Goal: Task Accomplishment & Management: Use online tool/utility

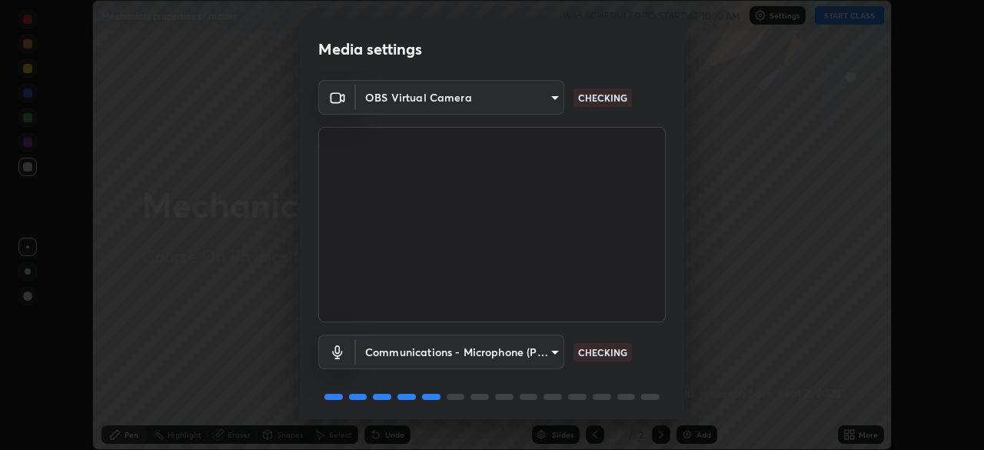
scroll to position [55, 0]
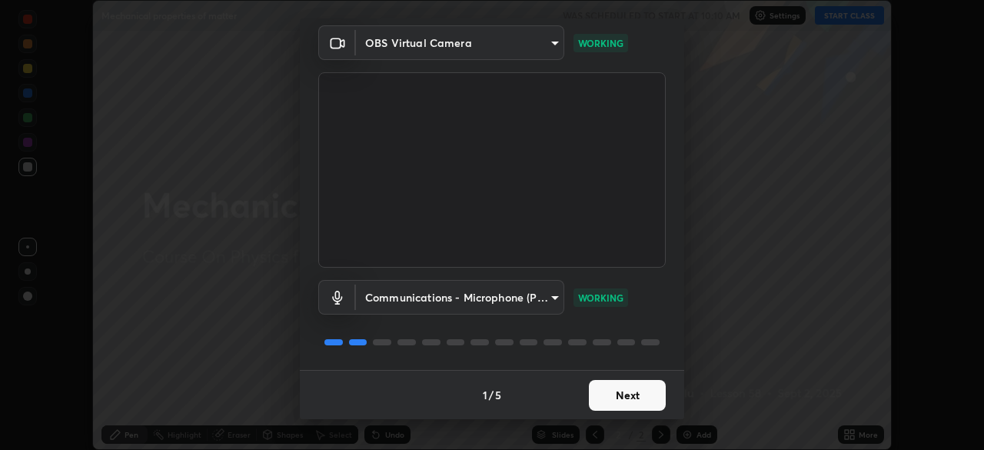
click at [638, 399] on button "Next" at bounding box center [627, 395] width 77 height 31
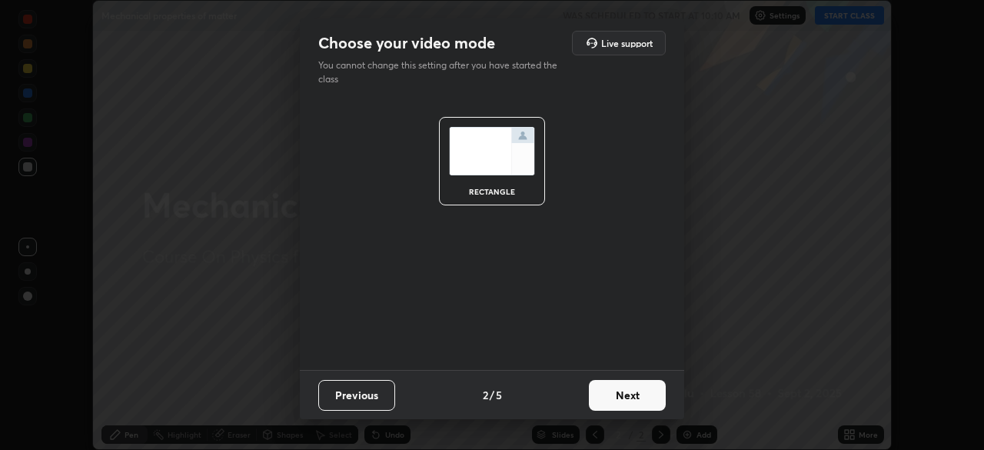
scroll to position [0, 0]
click at [630, 396] on button "Next" at bounding box center [627, 395] width 77 height 31
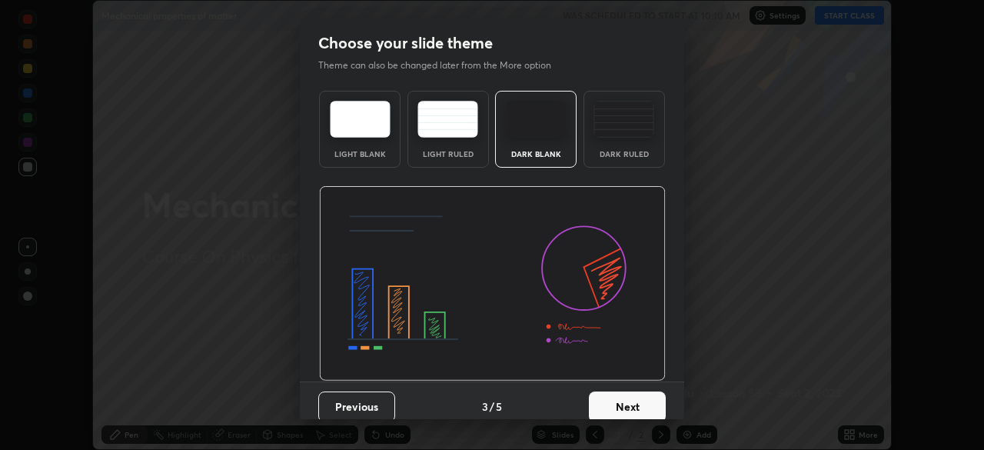
click at [629, 409] on button "Next" at bounding box center [627, 406] width 77 height 31
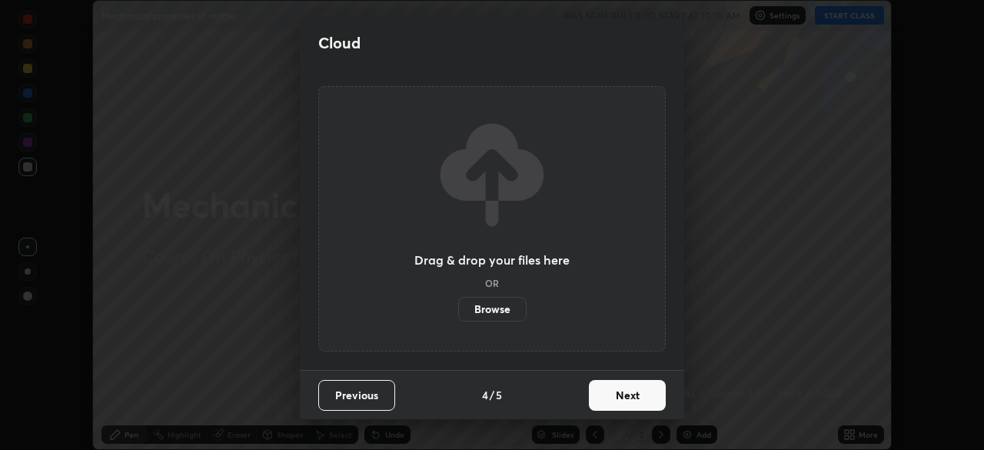
click at [628, 403] on button "Next" at bounding box center [627, 395] width 77 height 31
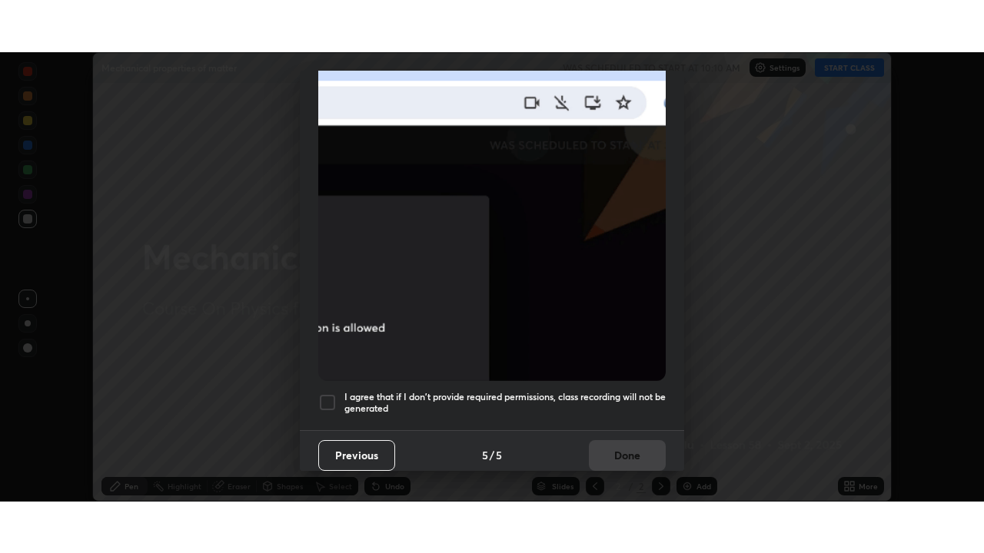
scroll to position [368, 0]
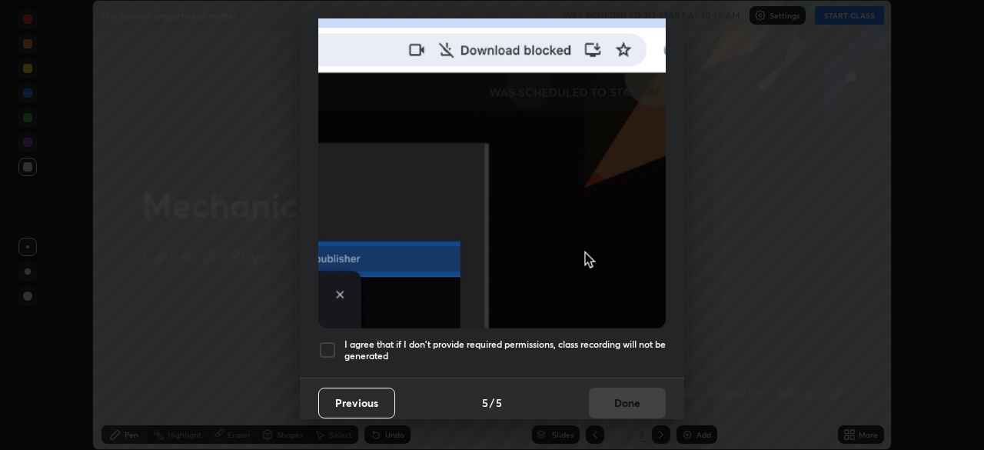
click at [332, 341] on div at bounding box center [327, 350] width 18 height 18
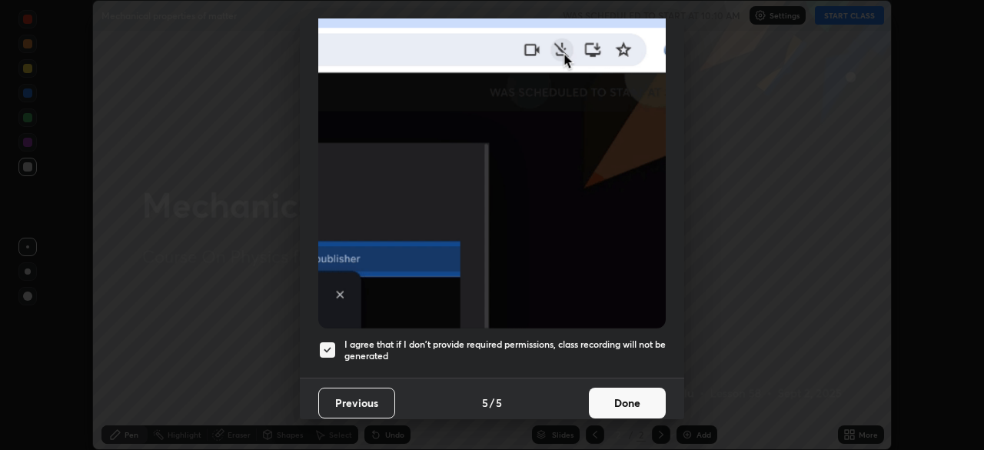
click at [620, 395] on button "Done" at bounding box center [627, 402] width 77 height 31
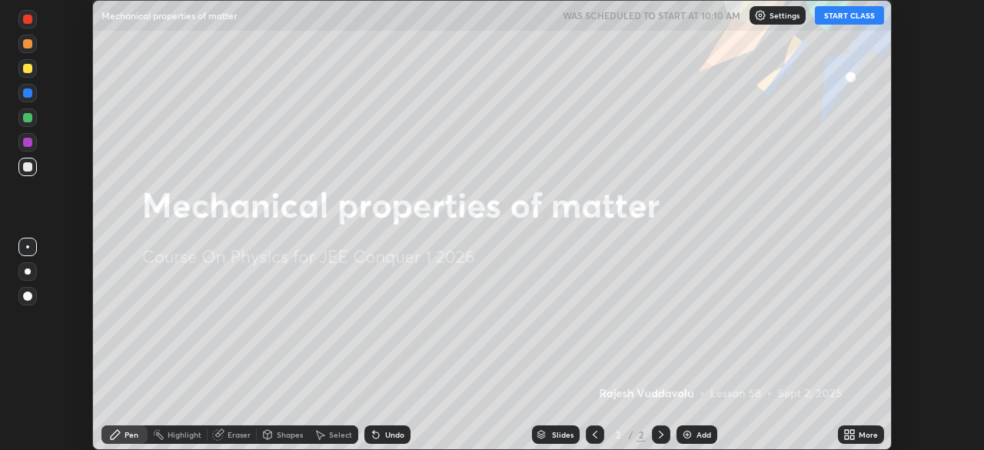
click at [836, 18] on button "START CLASS" at bounding box center [849, 15] width 69 height 18
click at [849, 436] on icon at bounding box center [849, 434] width 12 height 12
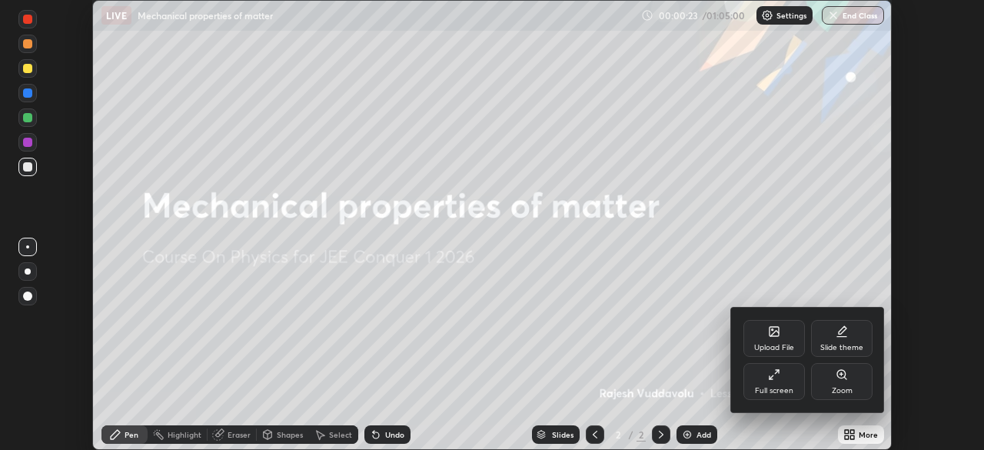
click at [769, 380] on icon at bounding box center [774, 374] width 12 height 12
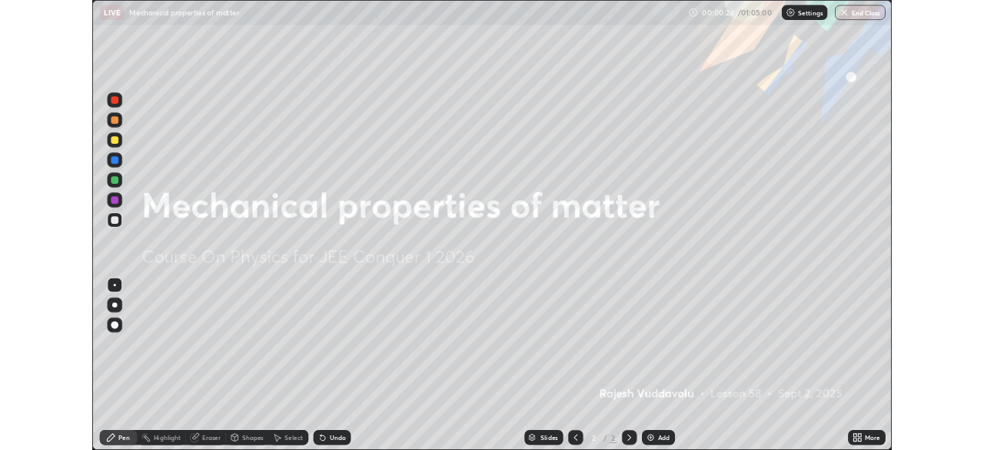
scroll to position [553, 984]
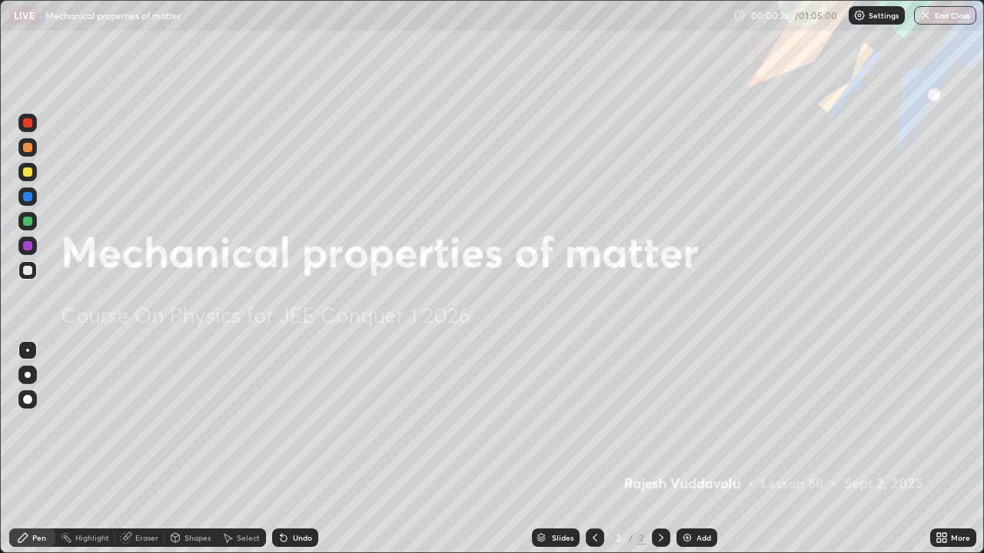
click at [691, 449] on img at bounding box center [687, 538] width 12 height 12
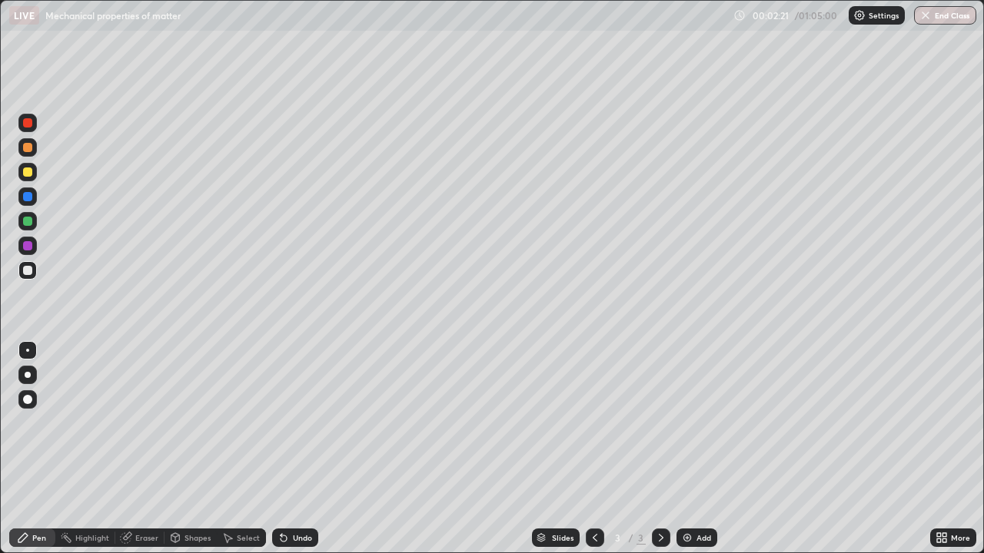
click at [30, 173] on div at bounding box center [27, 172] width 9 height 9
click at [299, 449] on div "Undo" at bounding box center [302, 538] width 19 height 8
click at [302, 449] on div "Undo" at bounding box center [302, 538] width 19 height 8
click at [25, 248] on div at bounding box center [27, 245] width 9 height 9
click at [28, 400] on div at bounding box center [27, 399] width 9 height 9
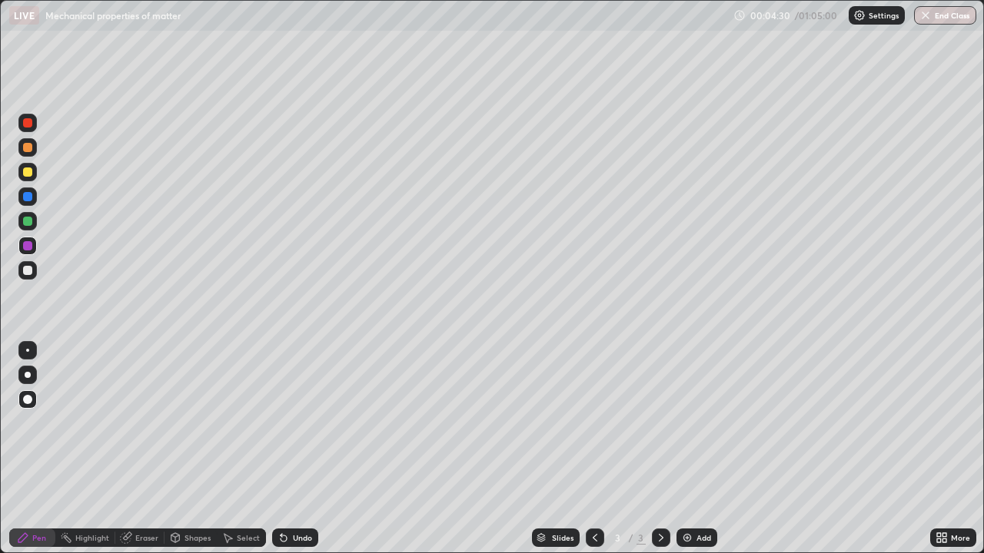
click at [28, 269] on div at bounding box center [27, 270] width 9 height 9
click at [28, 351] on div at bounding box center [27, 350] width 3 height 3
click at [242, 449] on div "Select" at bounding box center [248, 538] width 23 height 8
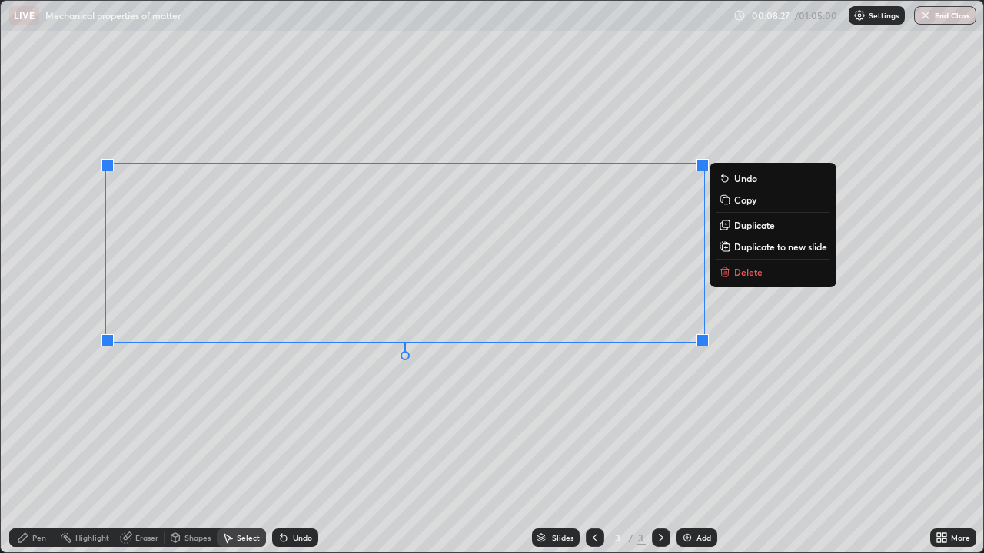
click at [741, 276] on p "Delete" at bounding box center [748, 272] width 28 height 12
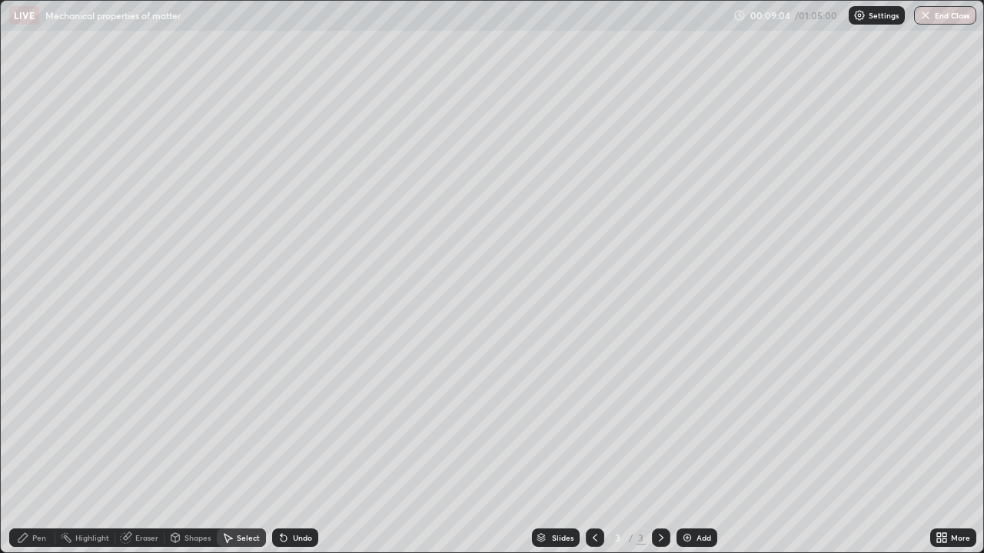
click at [42, 449] on div "Pen" at bounding box center [32, 538] width 46 height 18
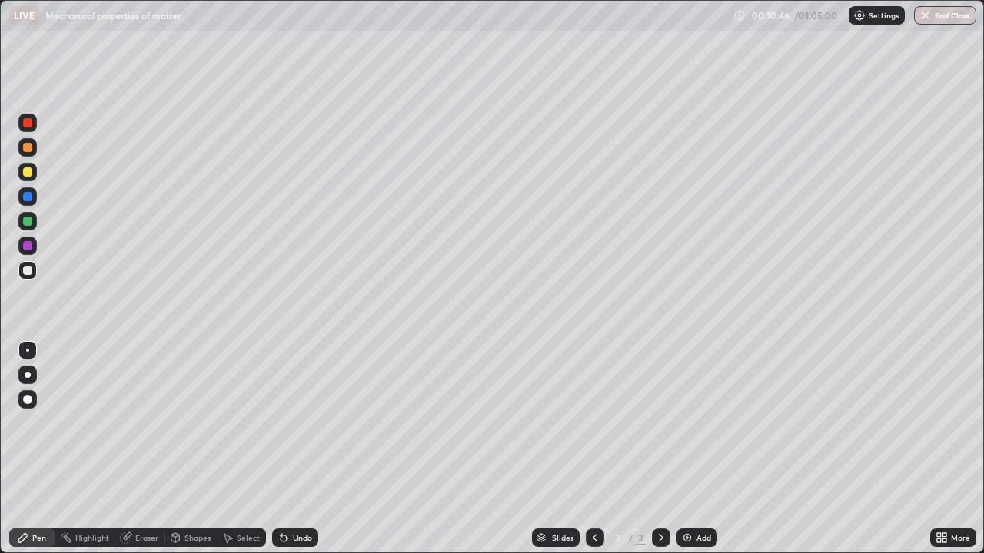
click at [26, 224] on div at bounding box center [27, 221] width 9 height 9
click at [31, 221] on div at bounding box center [27, 221] width 9 height 9
click at [29, 169] on div at bounding box center [27, 172] width 9 height 9
click at [299, 449] on div "Undo" at bounding box center [302, 538] width 19 height 8
click at [237, 449] on div "Select" at bounding box center [248, 538] width 23 height 8
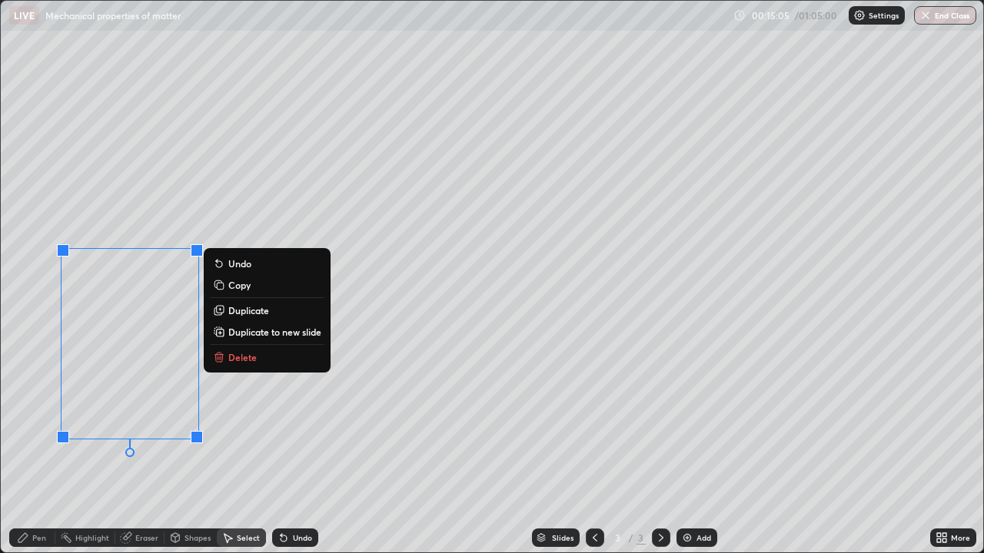
click at [239, 357] on p "Delete" at bounding box center [242, 357] width 28 height 12
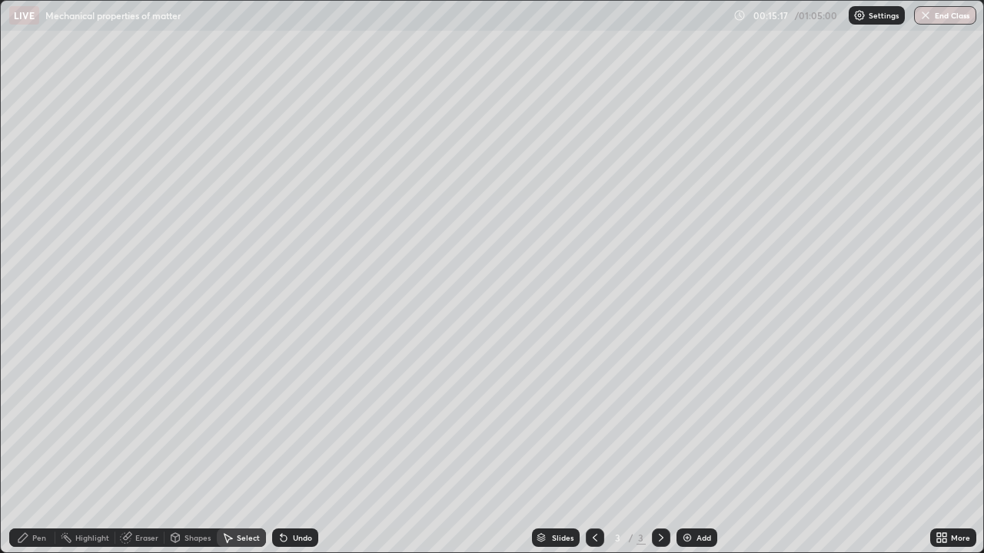
click at [61, 210] on div "0 ° Undo Copy Duplicate Duplicate to new slide Delete" at bounding box center [492, 277] width 982 height 552
click at [35, 449] on div "Pen" at bounding box center [39, 538] width 14 height 8
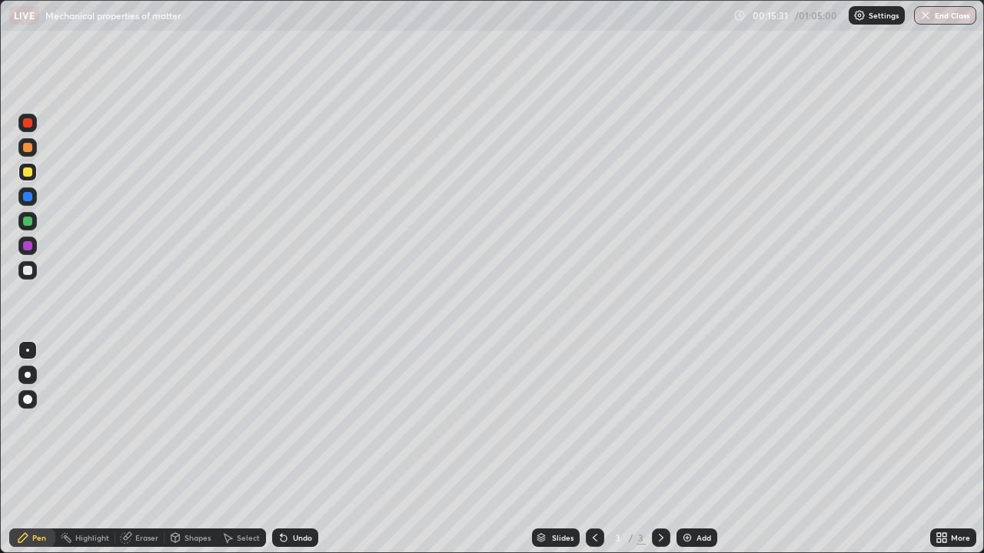
click at [293, 449] on div "Undo" at bounding box center [302, 538] width 19 height 8
click at [289, 449] on div "Undo" at bounding box center [295, 538] width 46 height 18
click at [295, 449] on div "Undo" at bounding box center [302, 538] width 19 height 8
click at [294, 449] on div "Undo" at bounding box center [302, 538] width 19 height 8
click at [296, 449] on div "Undo" at bounding box center [302, 538] width 19 height 8
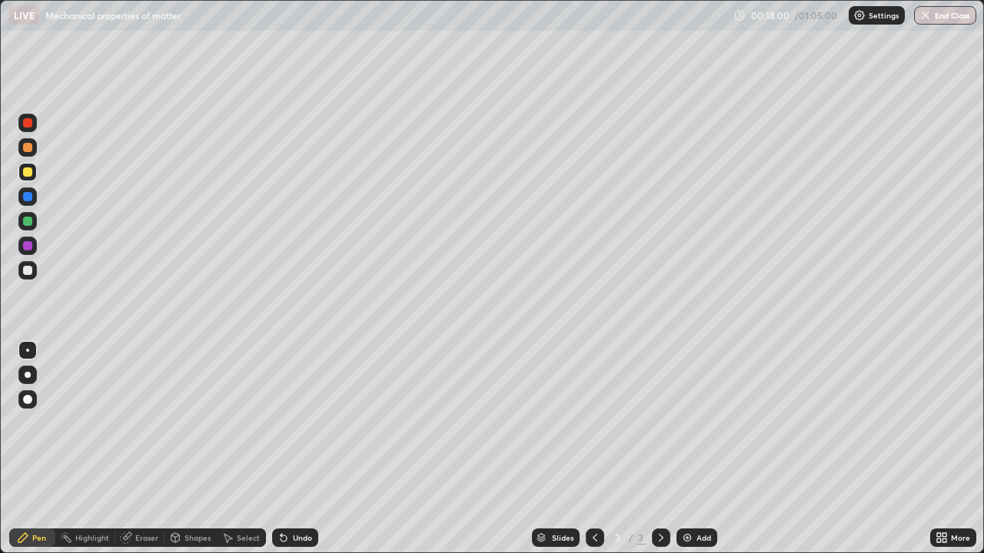
click at [701, 449] on div "Add" at bounding box center [703, 538] width 15 height 8
click at [660, 449] on icon at bounding box center [661, 538] width 5 height 8
click at [601, 449] on div at bounding box center [595, 538] width 18 height 18
click at [305, 449] on div "Undo" at bounding box center [302, 538] width 19 height 8
click at [145, 449] on div "Eraser" at bounding box center [139, 538] width 49 height 18
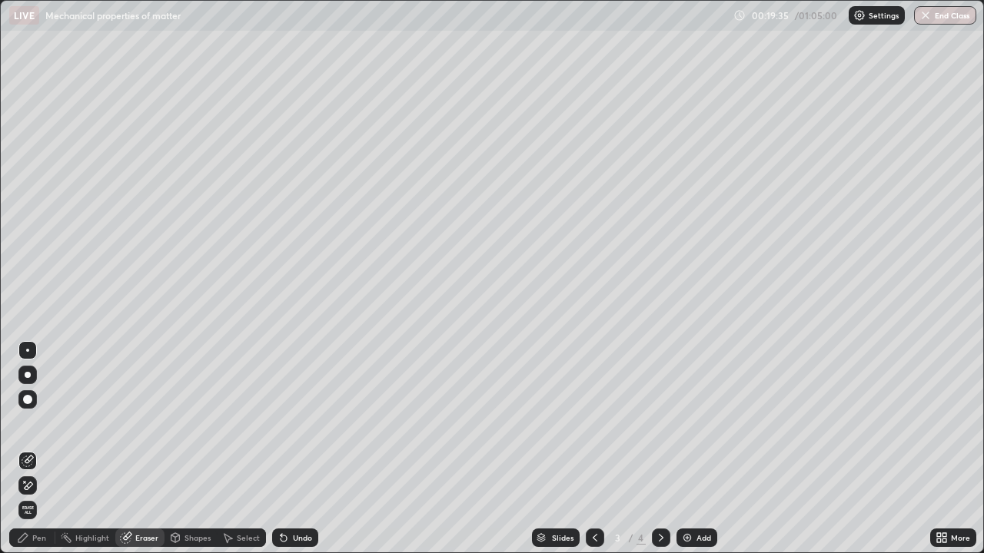
click at [37, 449] on div "Pen" at bounding box center [39, 538] width 14 height 8
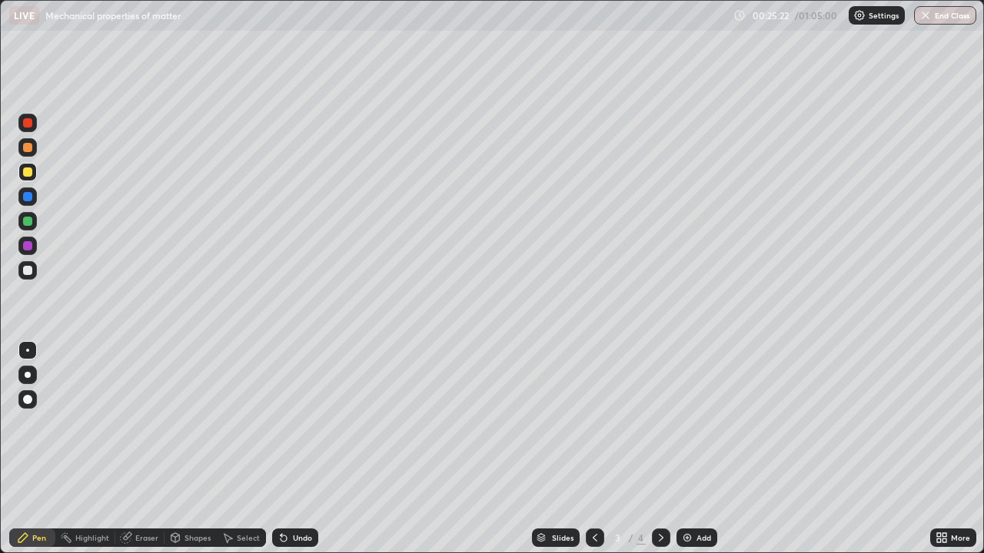
click at [693, 449] on div "Add" at bounding box center [696, 538] width 41 height 18
click at [238, 449] on div "Select" at bounding box center [248, 538] width 23 height 8
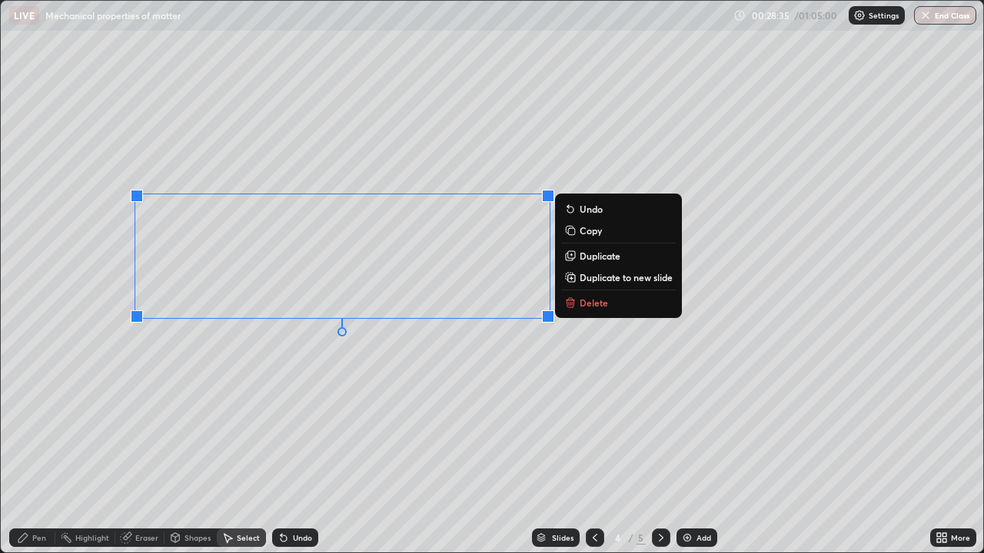
click at [593, 302] on p "Delete" at bounding box center [594, 303] width 28 height 12
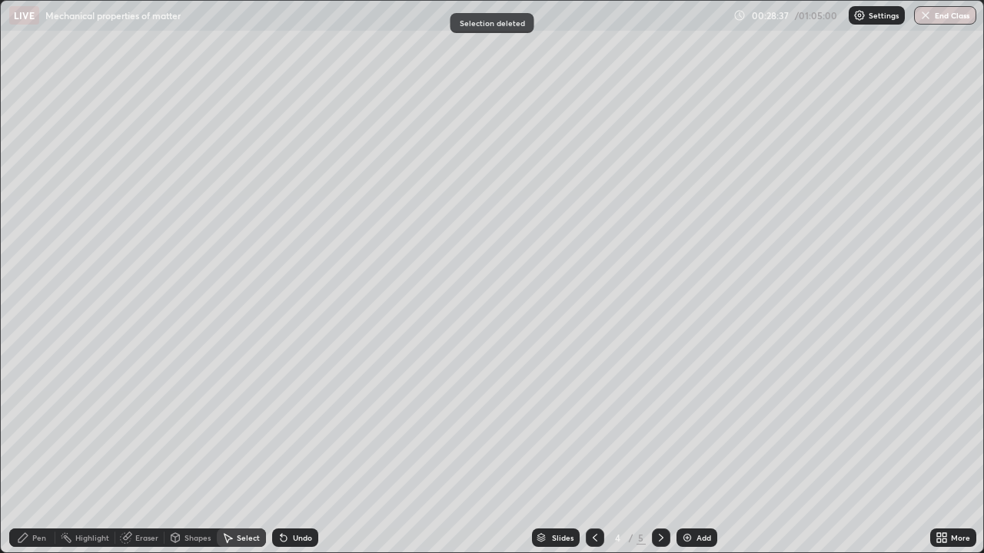
click at [39, 449] on div "Pen" at bounding box center [39, 538] width 14 height 8
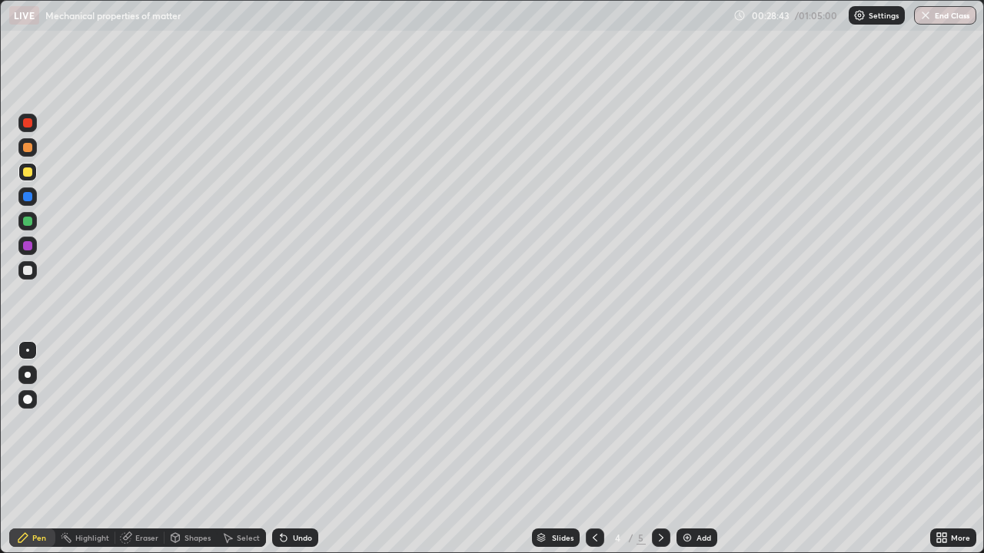
click at [293, 449] on div "Undo" at bounding box center [302, 538] width 19 height 8
click at [314, 449] on div "Undo" at bounding box center [295, 538] width 46 height 18
click at [243, 449] on div "Select" at bounding box center [248, 538] width 23 height 8
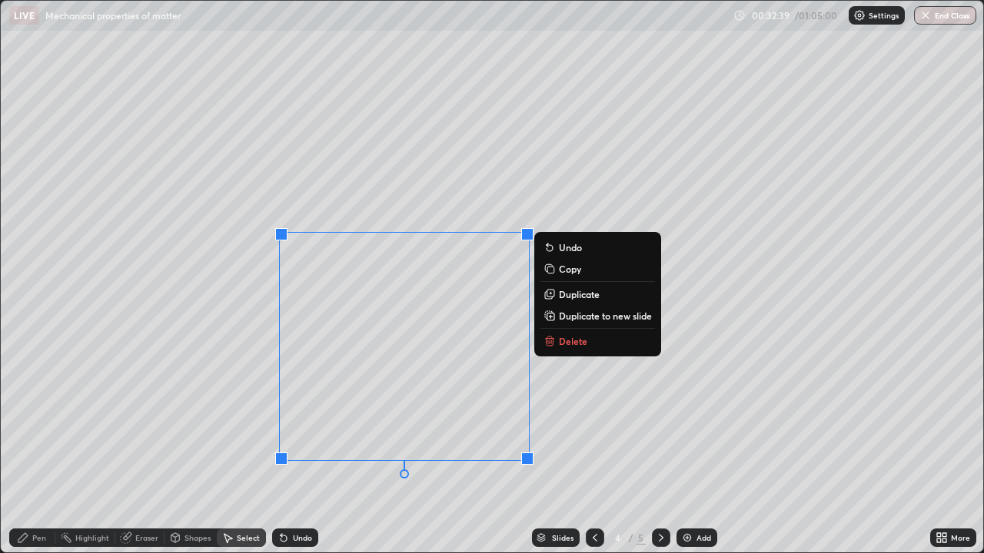
click at [569, 337] on p "Delete" at bounding box center [573, 341] width 28 height 12
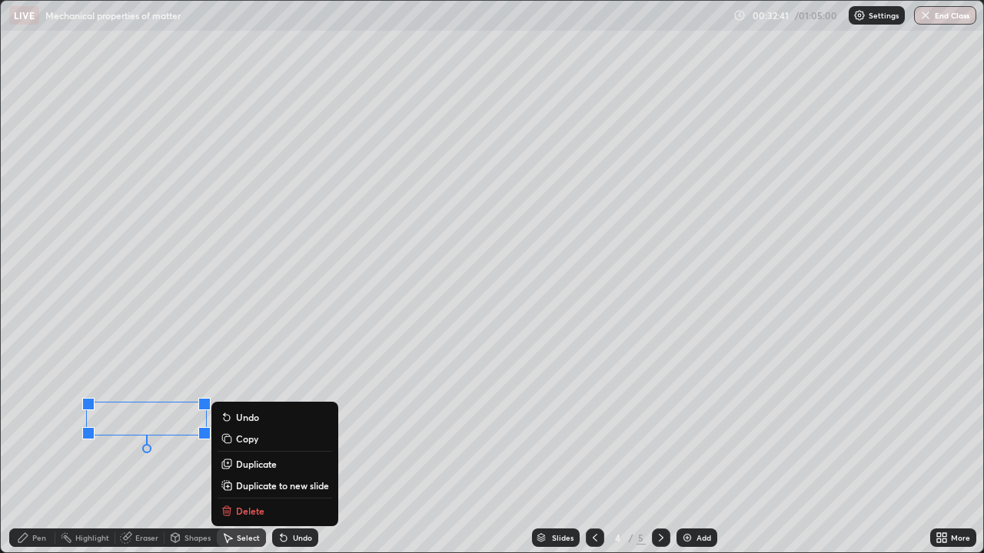
click at [258, 449] on p "Delete" at bounding box center [250, 511] width 28 height 12
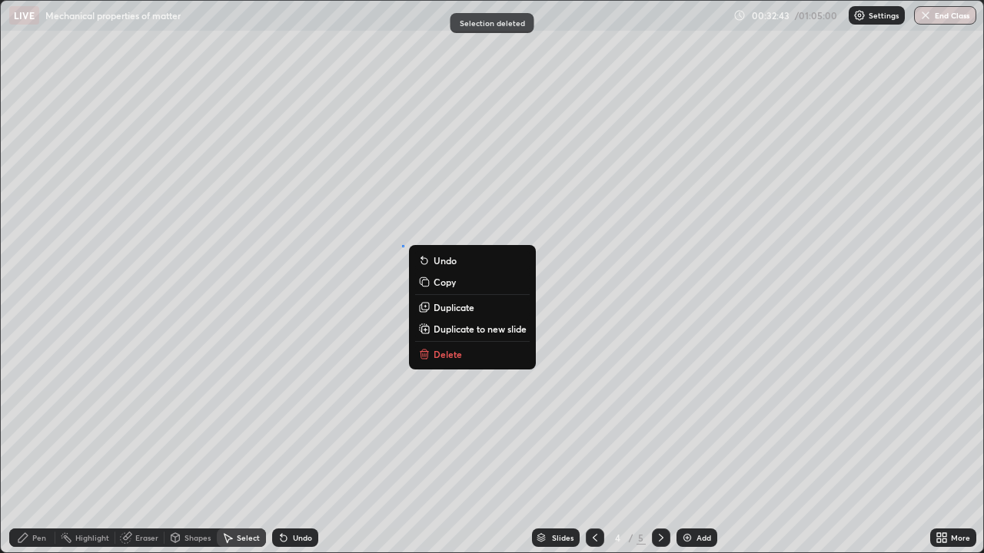
click at [454, 354] on p "Delete" at bounding box center [448, 354] width 28 height 12
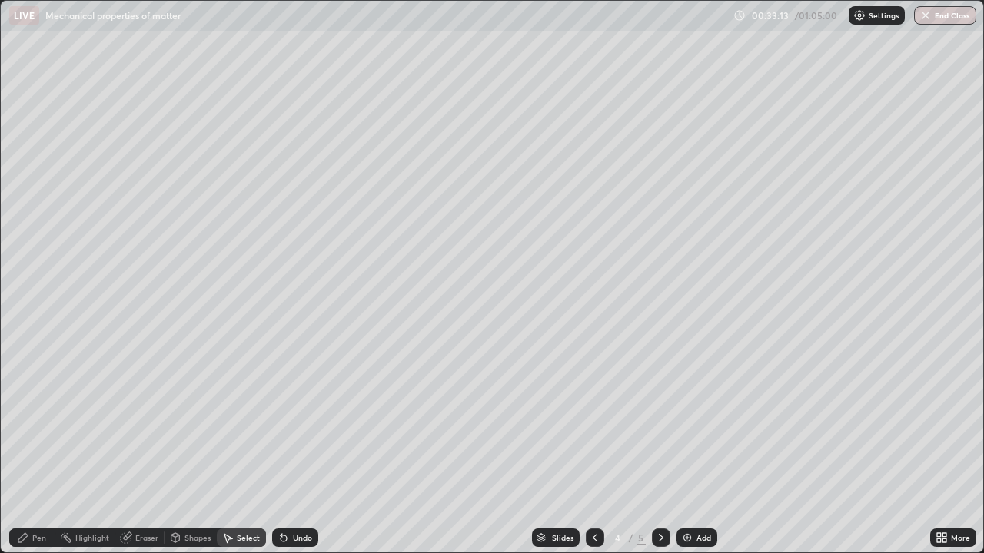
click at [42, 449] on div "Pen" at bounding box center [39, 538] width 14 height 8
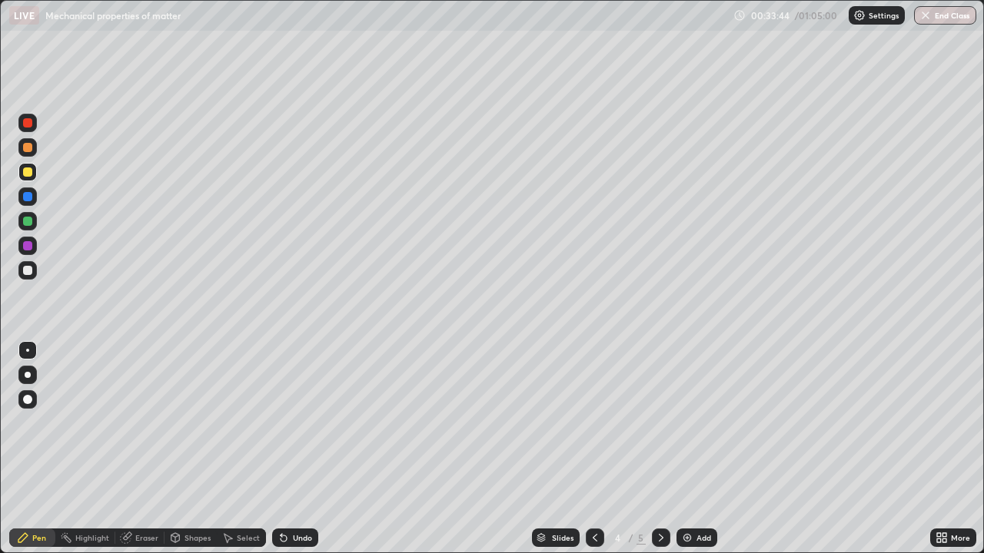
click at [298, 449] on div "Undo" at bounding box center [302, 538] width 19 height 8
click at [240, 449] on div "Select" at bounding box center [248, 538] width 23 height 8
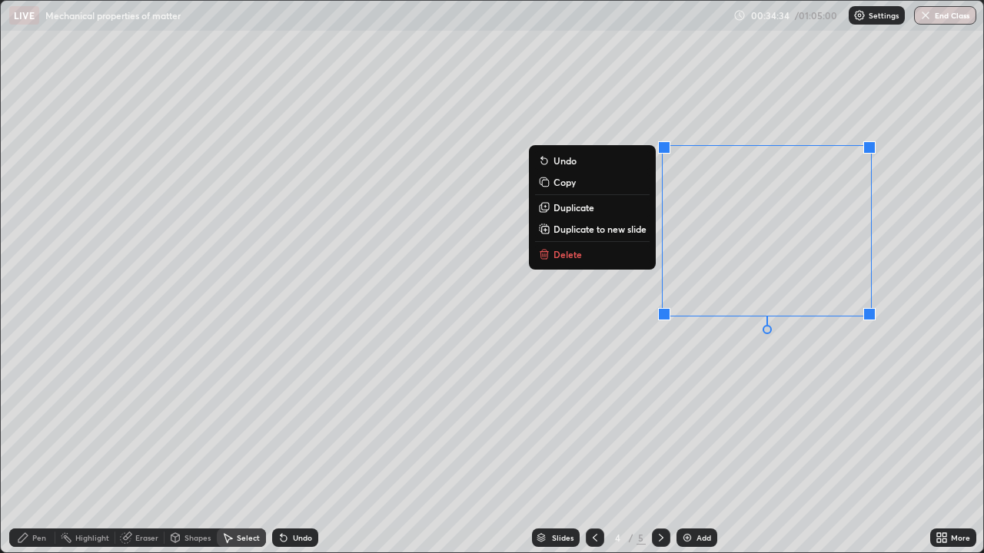
click at [590, 262] on button "Delete" at bounding box center [592, 254] width 115 height 18
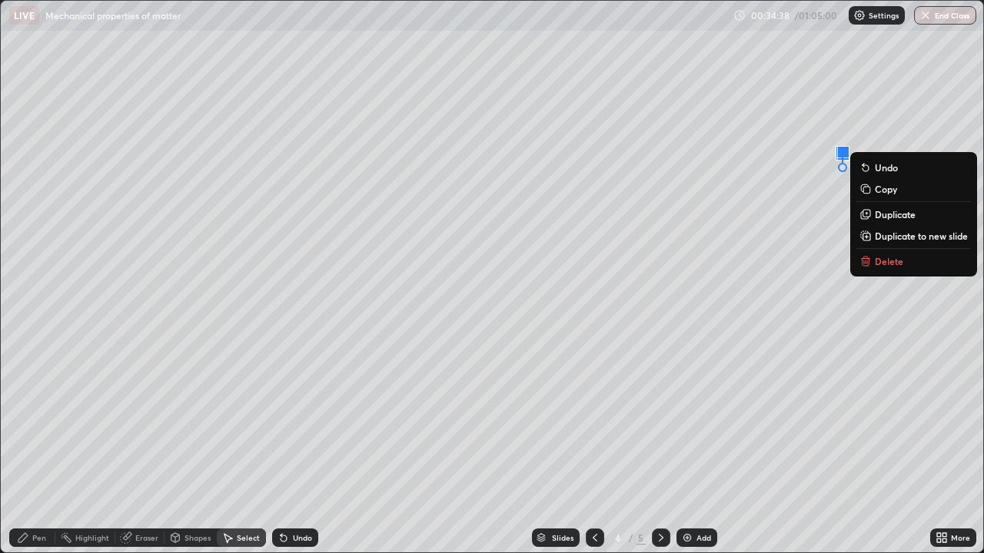
click at [889, 260] on p "Delete" at bounding box center [889, 261] width 28 height 12
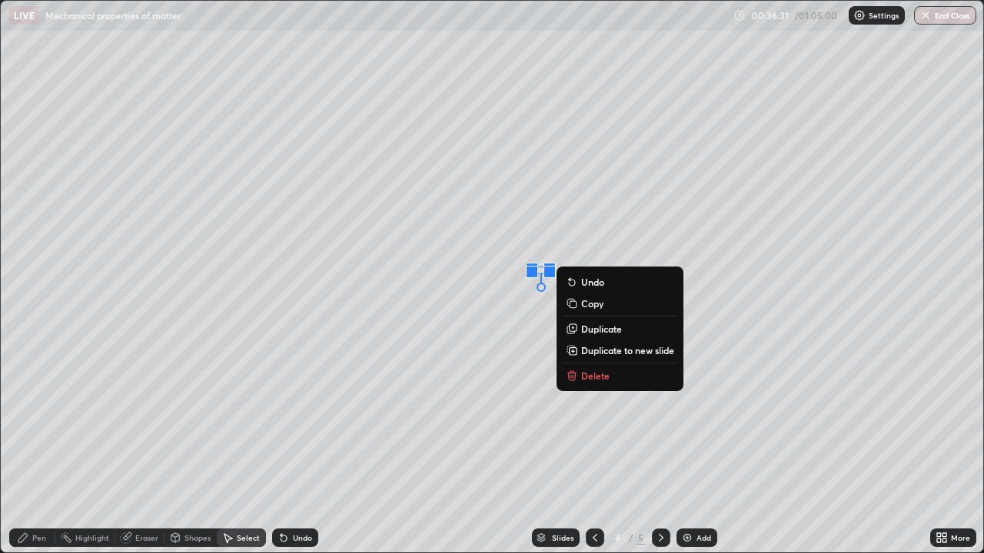
click at [33, 449] on div "Pen" at bounding box center [39, 538] width 14 height 8
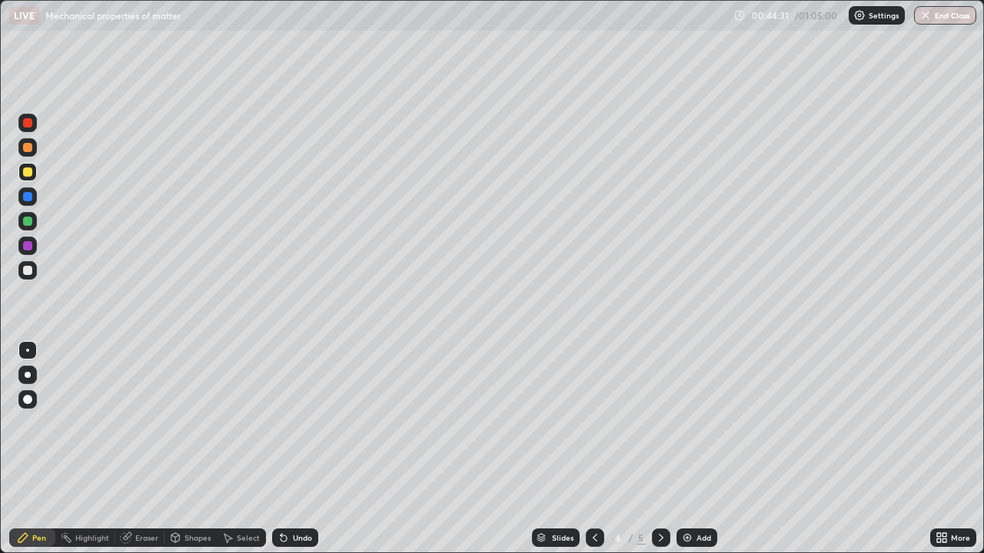
click at [681, 449] on img at bounding box center [687, 538] width 12 height 12
click at [185, 449] on div "Shapes" at bounding box center [197, 538] width 26 height 8
click at [144, 449] on div "Eraser" at bounding box center [146, 538] width 23 height 8
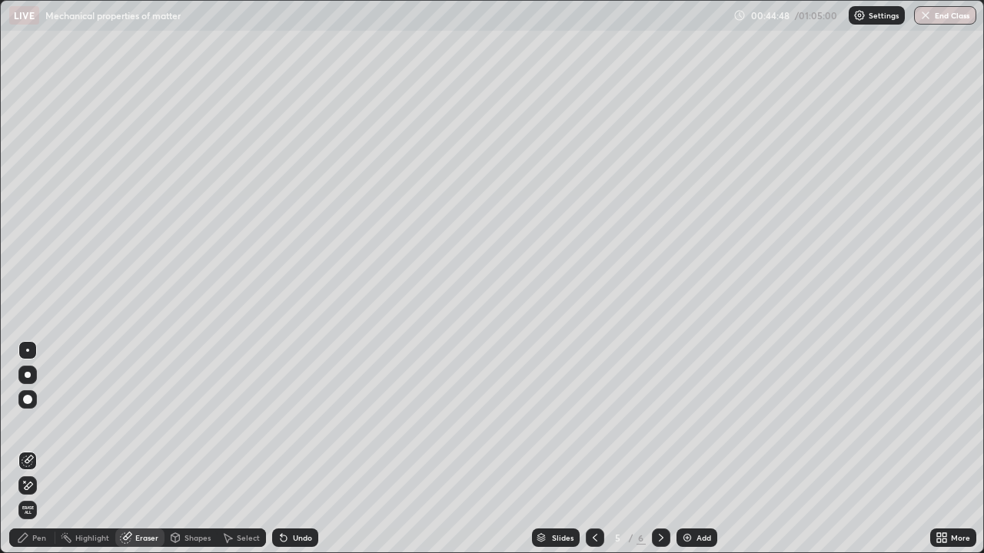
click at [28, 449] on icon at bounding box center [23, 538] width 12 height 12
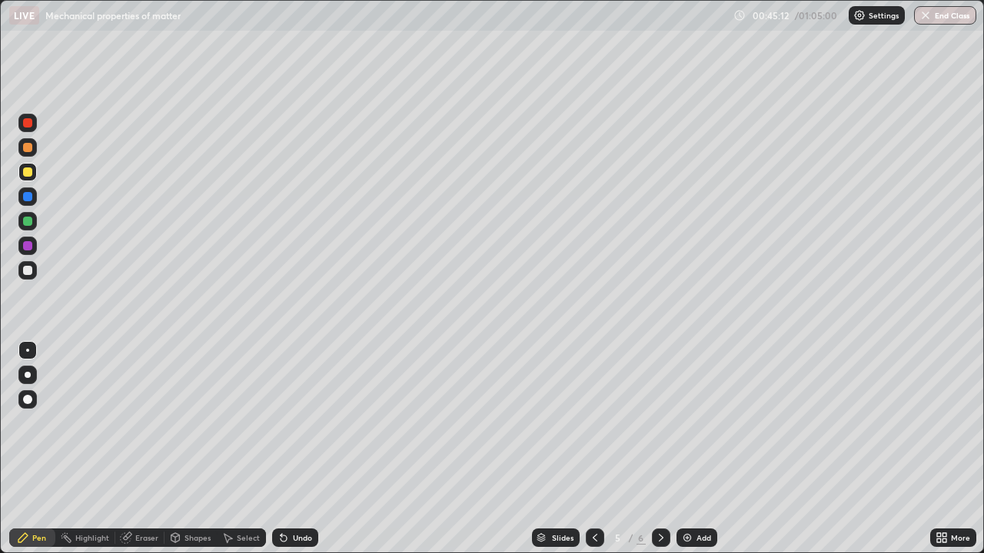
click at [301, 449] on div "Undo" at bounding box center [302, 538] width 19 height 8
click at [295, 449] on div "Undo" at bounding box center [302, 538] width 19 height 8
click at [297, 449] on div "Undo" at bounding box center [302, 538] width 19 height 8
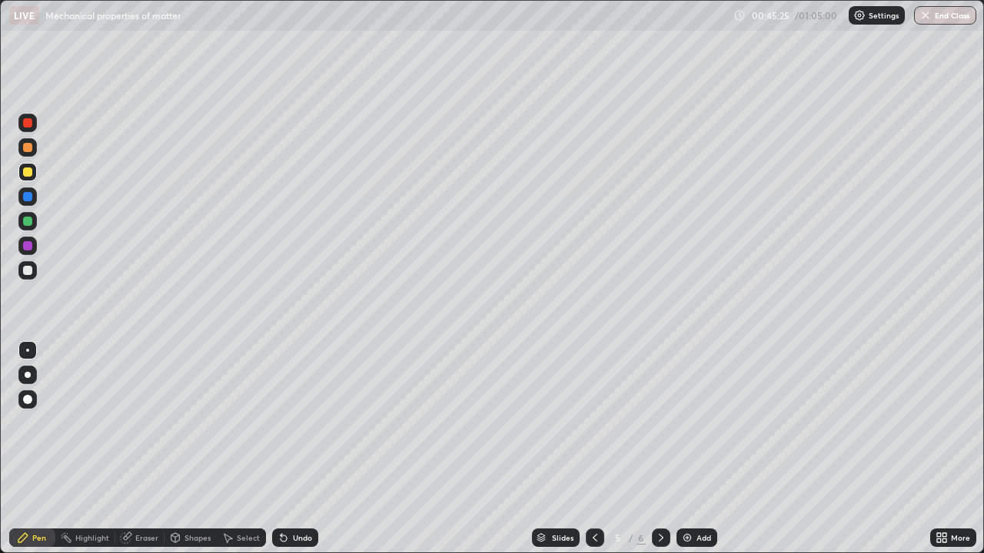
click at [295, 449] on div "Undo" at bounding box center [295, 538] width 46 height 18
click at [301, 449] on div "Undo" at bounding box center [302, 538] width 19 height 8
click at [296, 449] on div "Undo" at bounding box center [302, 538] width 19 height 8
click at [238, 449] on div "Select" at bounding box center [248, 538] width 23 height 8
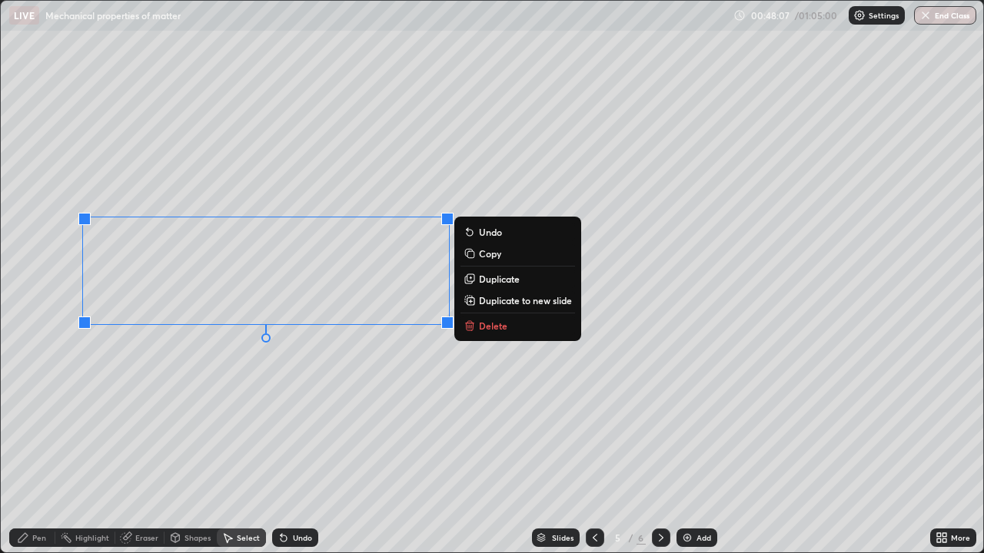
click at [497, 327] on p "Delete" at bounding box center [493, 326] width 28 height 12
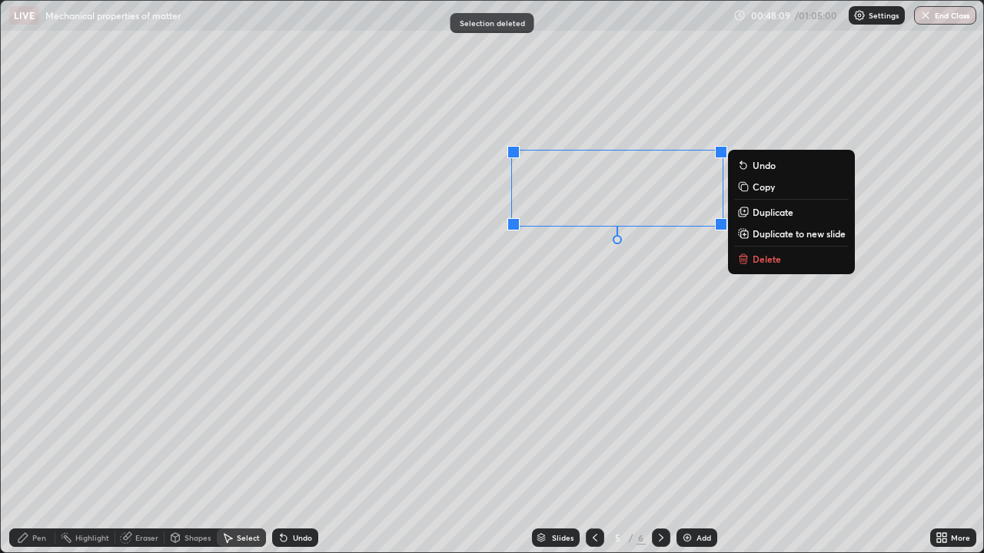
click at [772, 260] on p "Delete" at bounding box center [767, 259] width 28 height 12
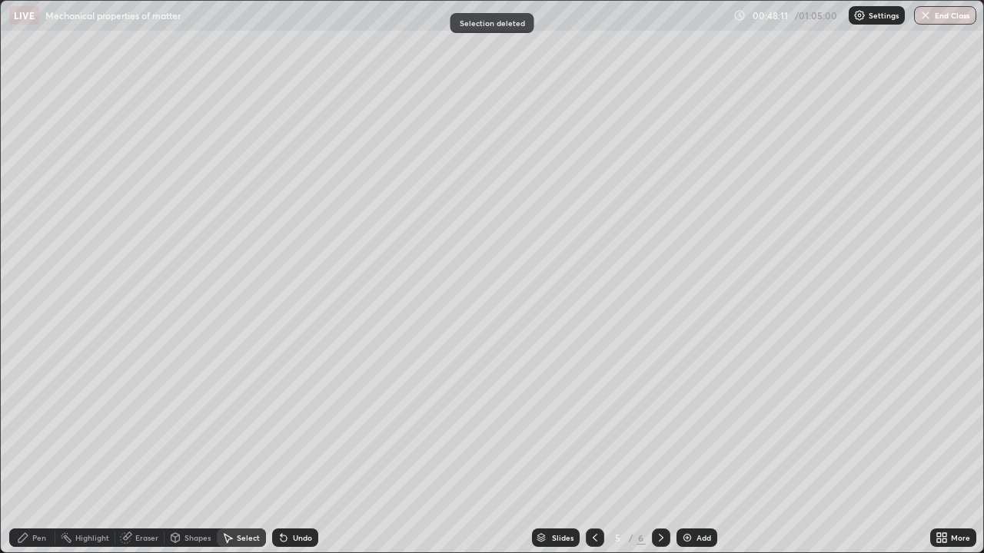
click at [32, 449] on div "Pen" at bounding box center [32, 538] width 46 height 18
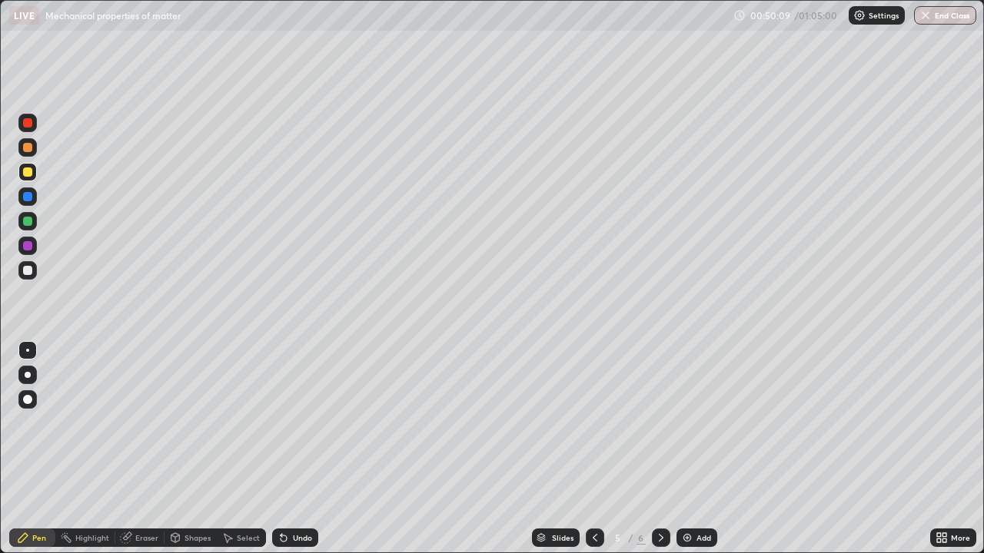
click at [238, 449] on div "Select" at bounding box center [248, 538] width 23 height 8
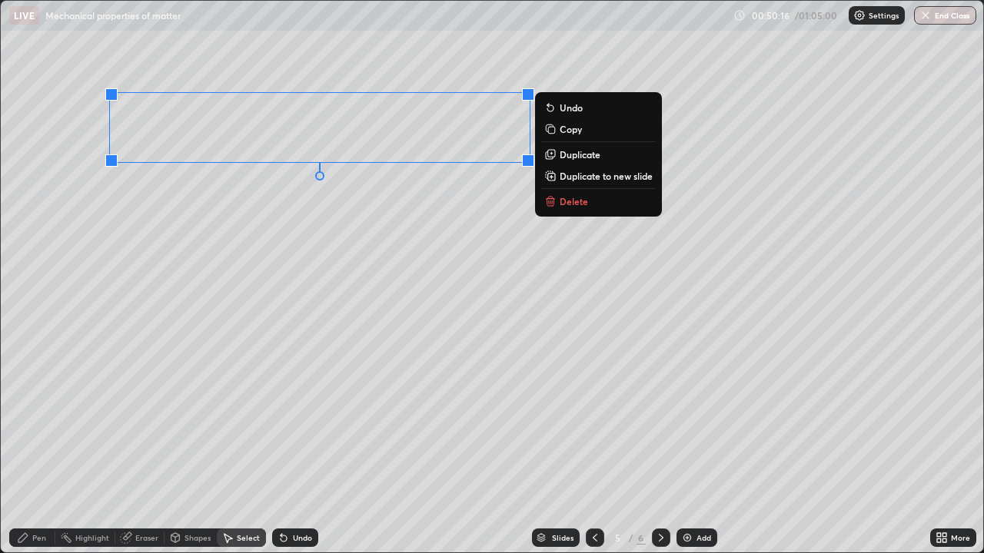
click at [570, 160] on p "Duplicate" at bounding box center [580, 154] width 41 height 12
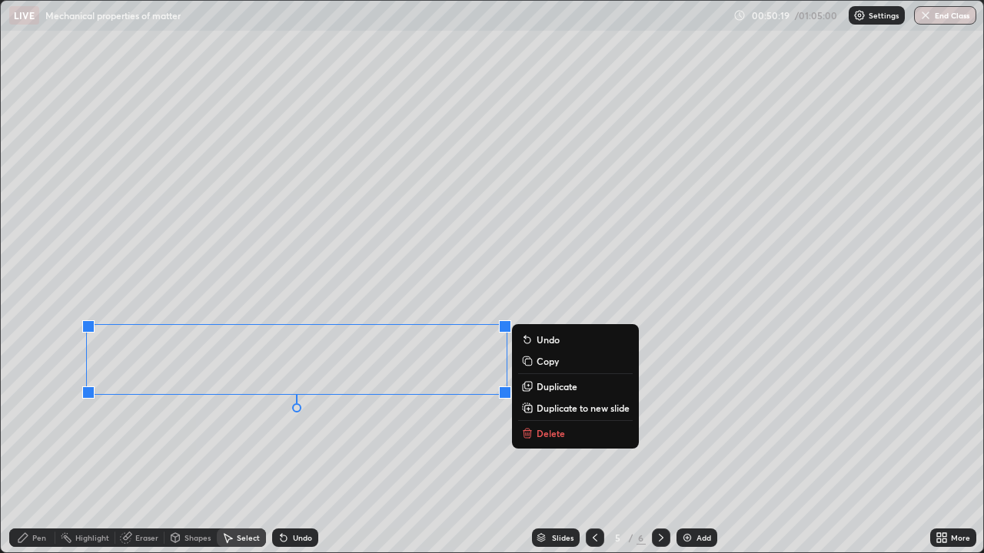
click at [240, 423] on div "0 ° Undo Copy Duplicate Duplicate to new slide Delete" at bounding box center [492, 277] width 982 height 552
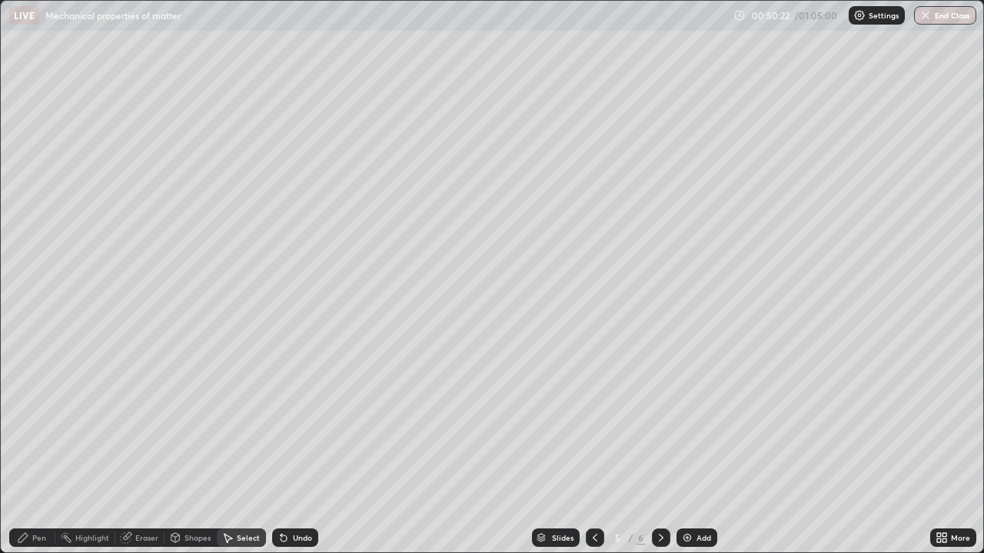
click at [28, 449] on icon at bounding box center [23, 538] width 12 height 12
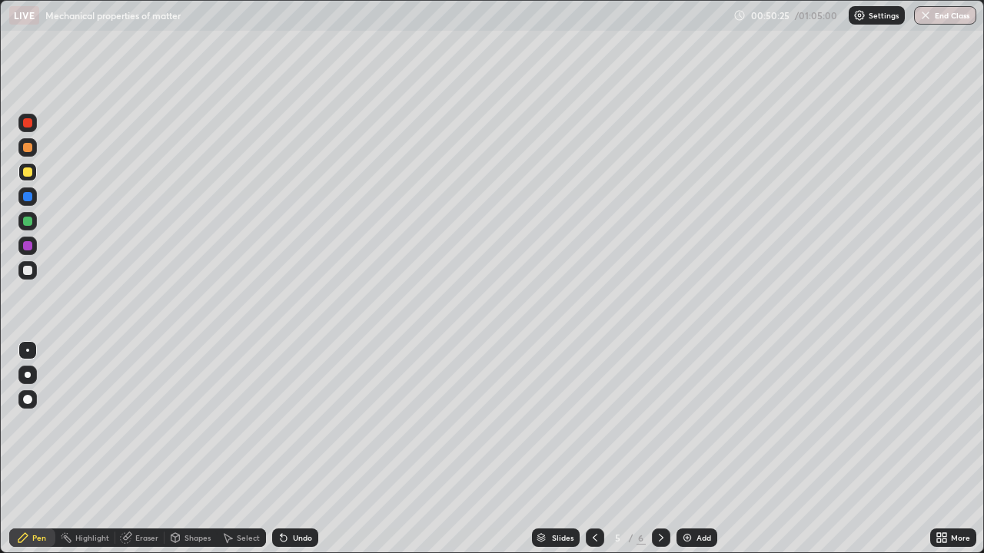
click at [143, 449] on div "Eraser" at bounding box center [146, 538] width 23 height 8
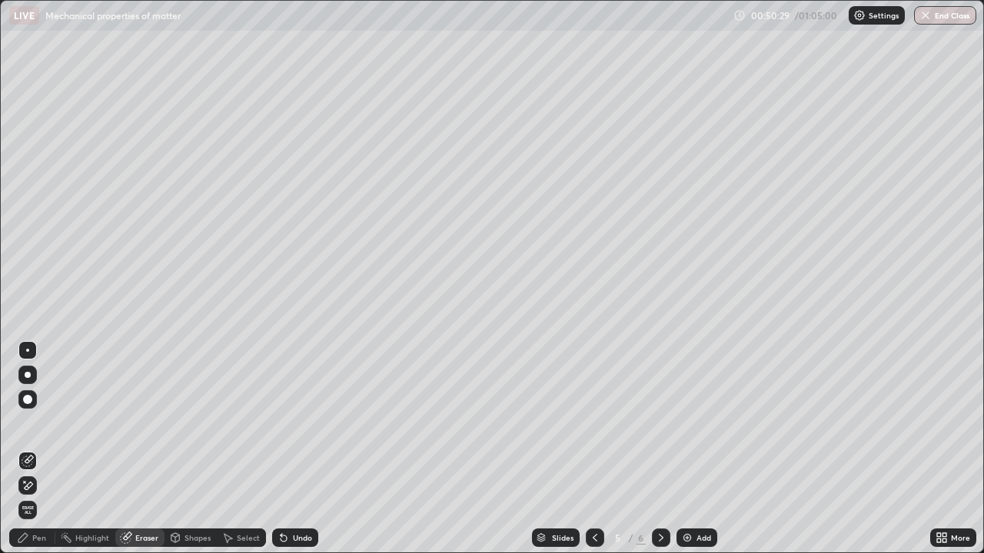
click at [28, 449] on icon at bounding box center [23, 538] width 12 height 12
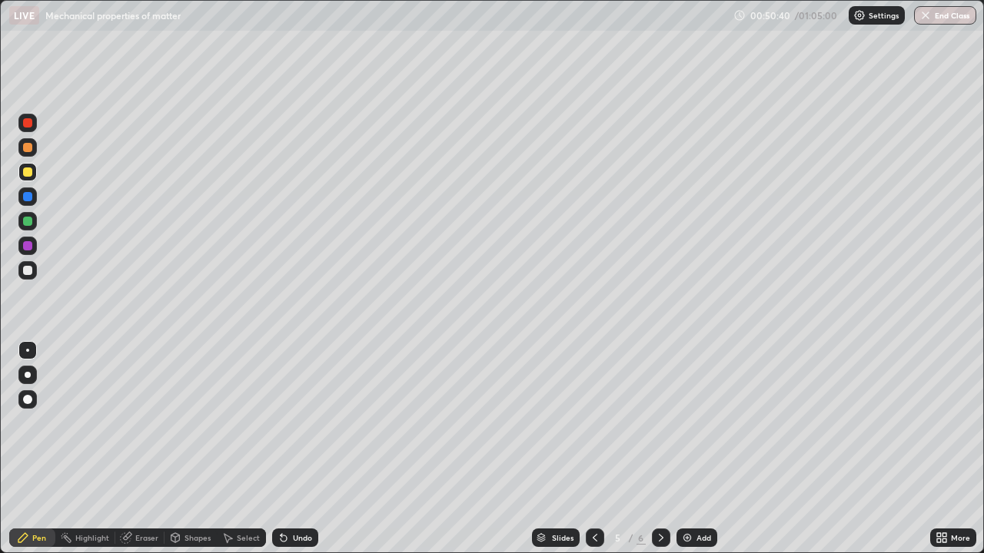
click at [141, 449] on div "Eraser" at bounding box center [146, 538] width 23 height 8
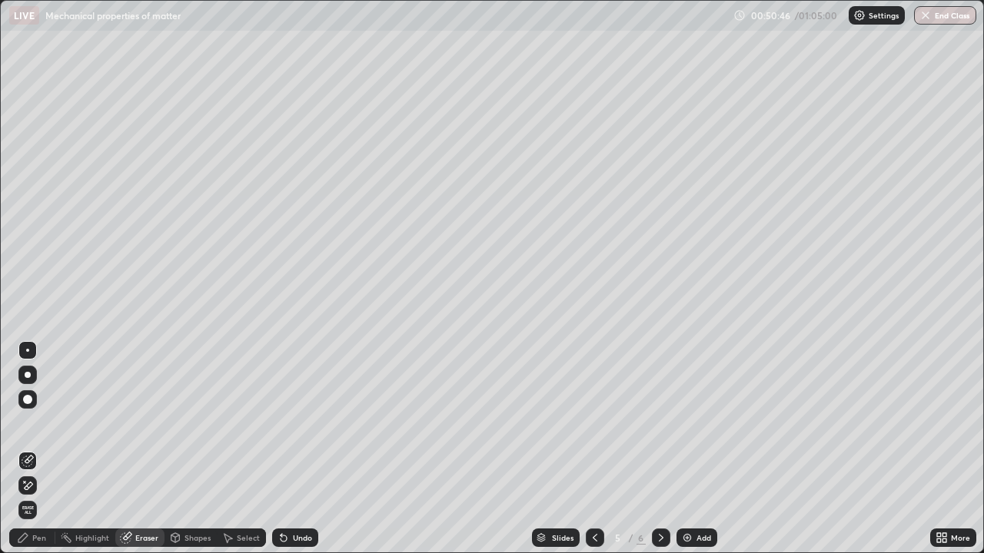
click at [35, 449] on div "Pen" at bounding box center [39, 538] width 14 height 8
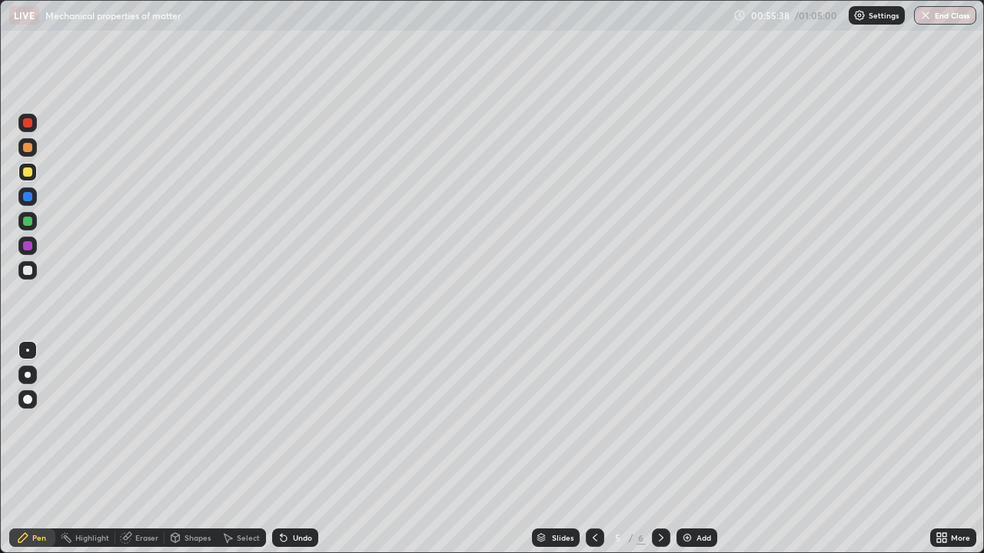
click at [692, 449] on img at bounding box center [687, 538] width 12 height 12
click at [591, 449] on icon at bounding box center [595, 538] width 12 height 12
click at [297, 449] on div "Undo" at bounding box center [302, 538] width 19 height 8
click at [301, 449] on div "Undo" at bounding box center [302, 538] width 19 height 8
click at [298, 449] on div "Undo" at bounding box center [302, 538] width 19 height 8
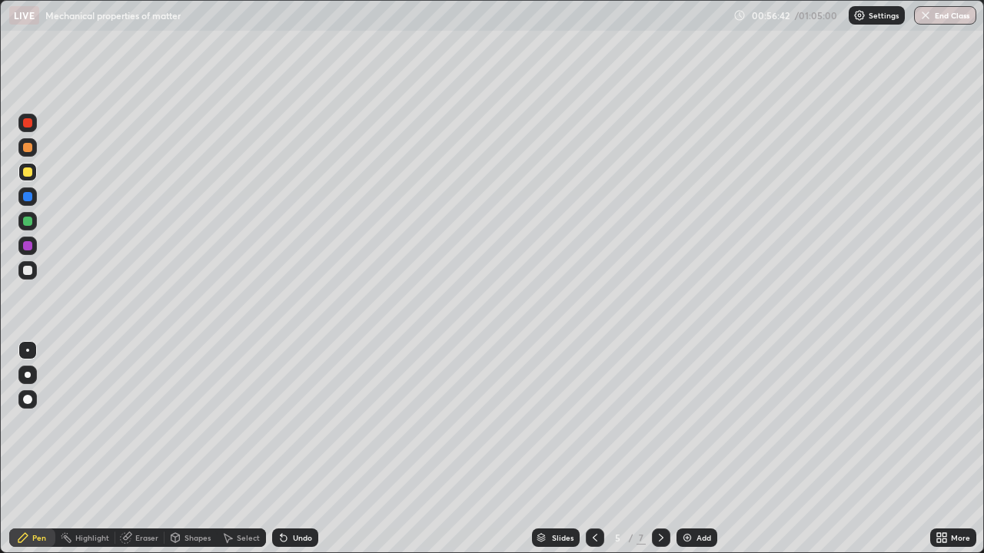
click at [190, 449] on div "Shapes" at bounding box center [197, 538] width 26 height 8
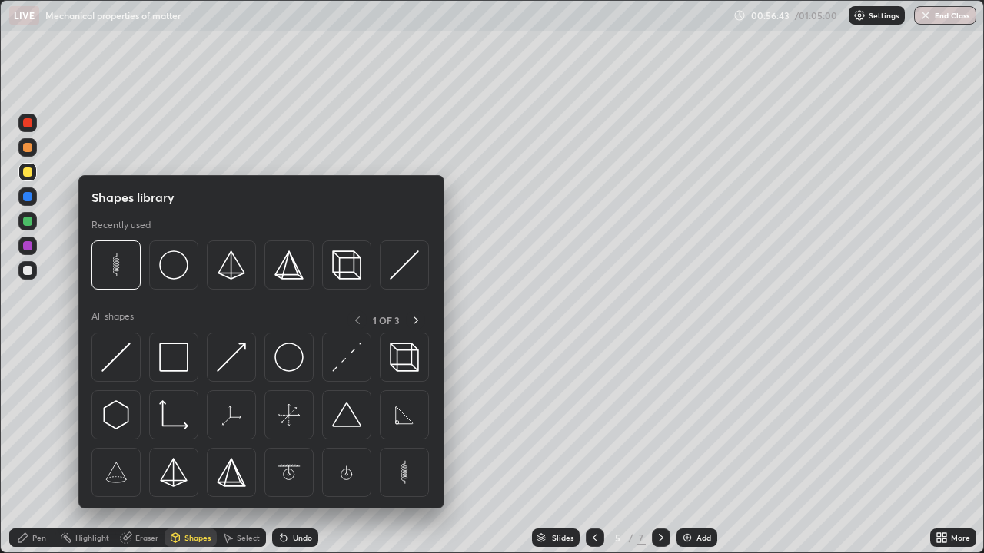
click at [241, 449] on div "Select" at bounding box center [248, 538] width 23 height 8
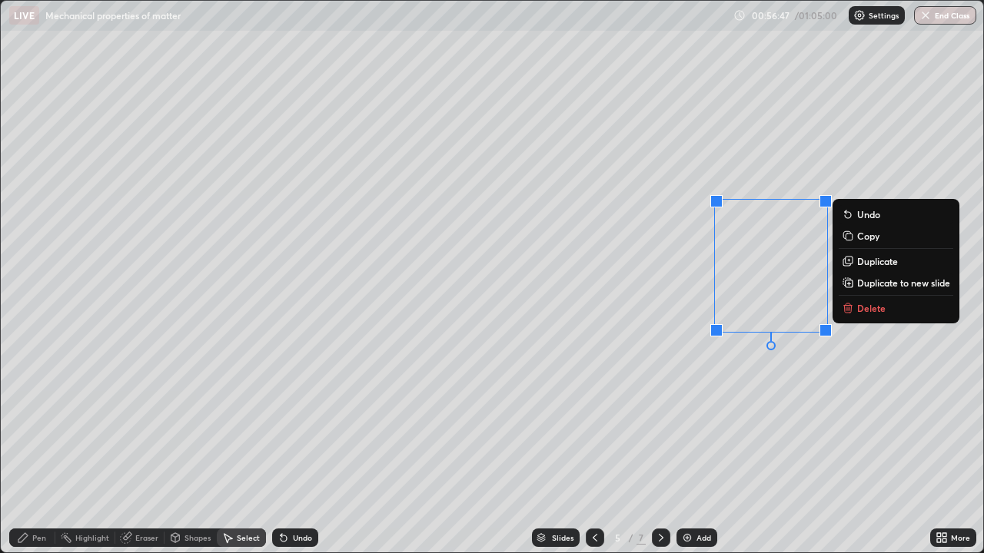
click at [879, 306] on p "Delete" at bounding box center [871, 308] width 28 height 12
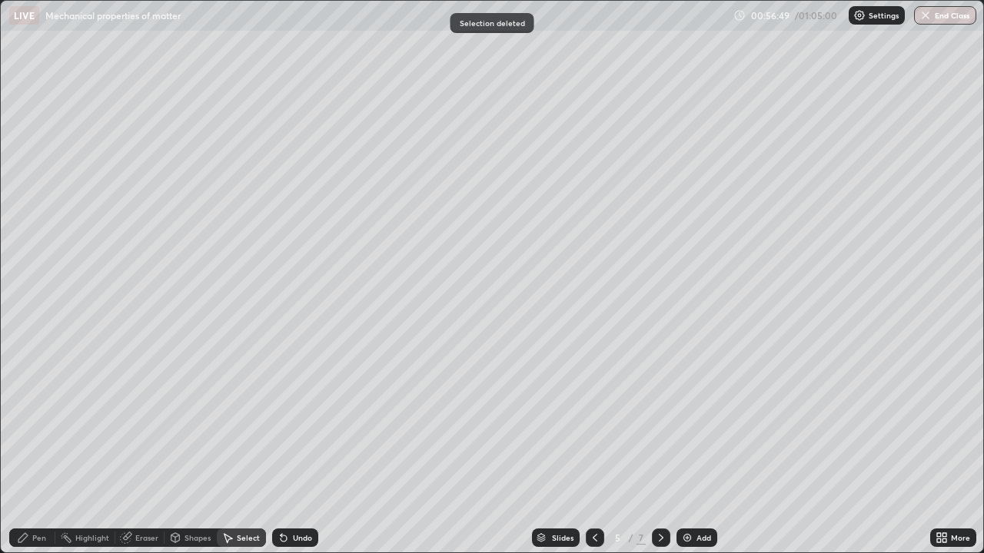
click at [42, 449] on div "Pen" at bounding box center [39, 538] width 14 height 8
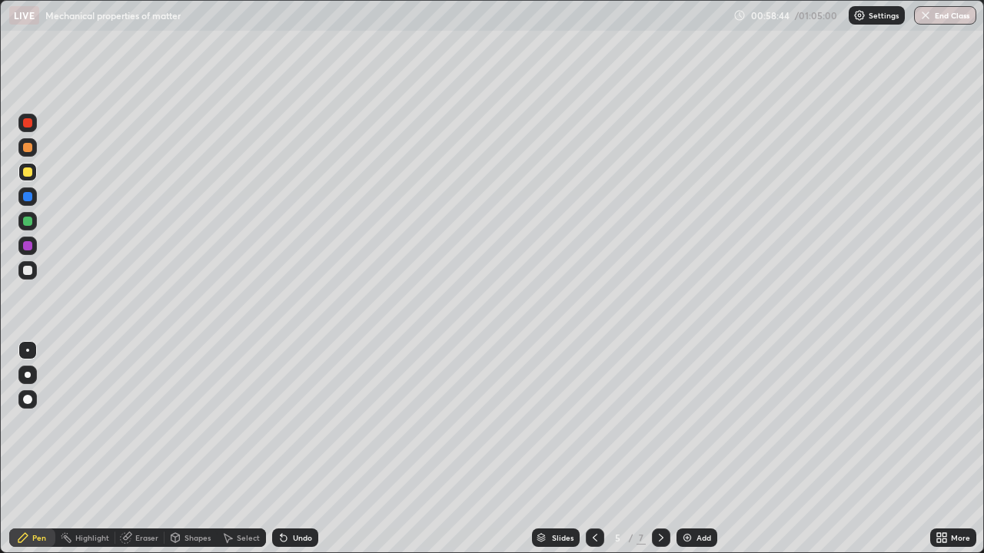
click at [246, 449] on div "Select" at bounding box center [248, 538] width 23 height 8
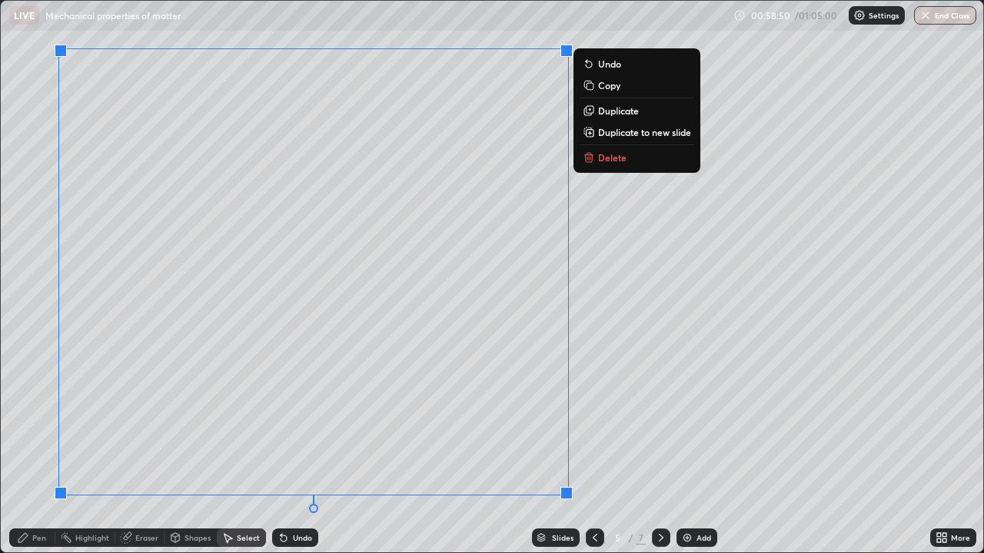
click at [609, 161] on p "Delete" at bounding box center [612, 157] width 28 height 12
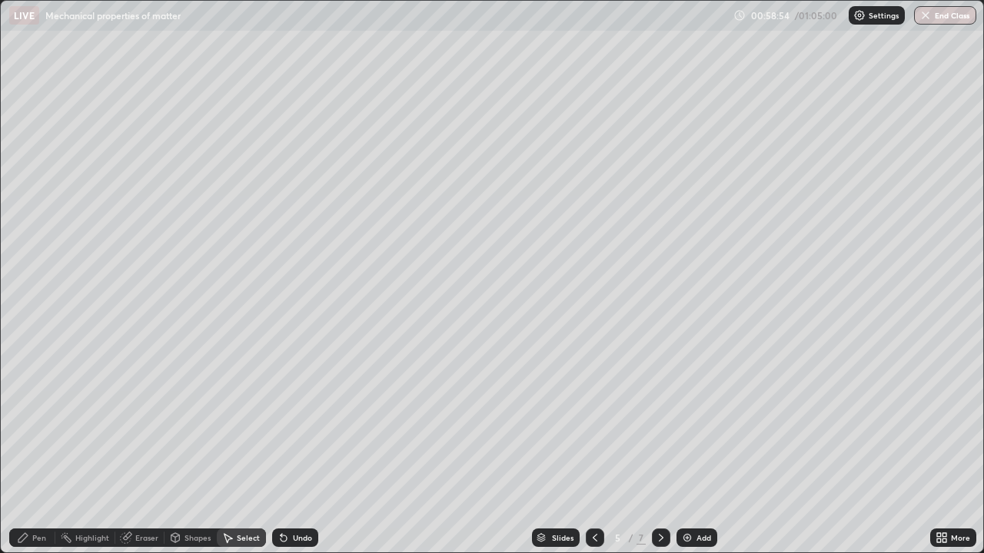
click at [40, 449] on div "Pen" at bounding box center [39, 538] width 14 height 8
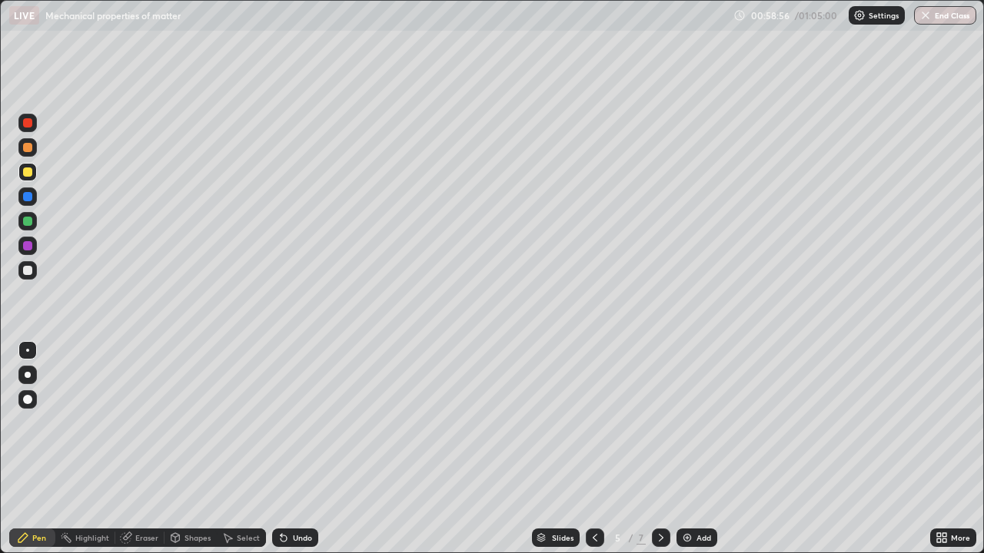
click at [139, 449] on div "Eraser" at bounding box center [146, 538] width 23 height 8
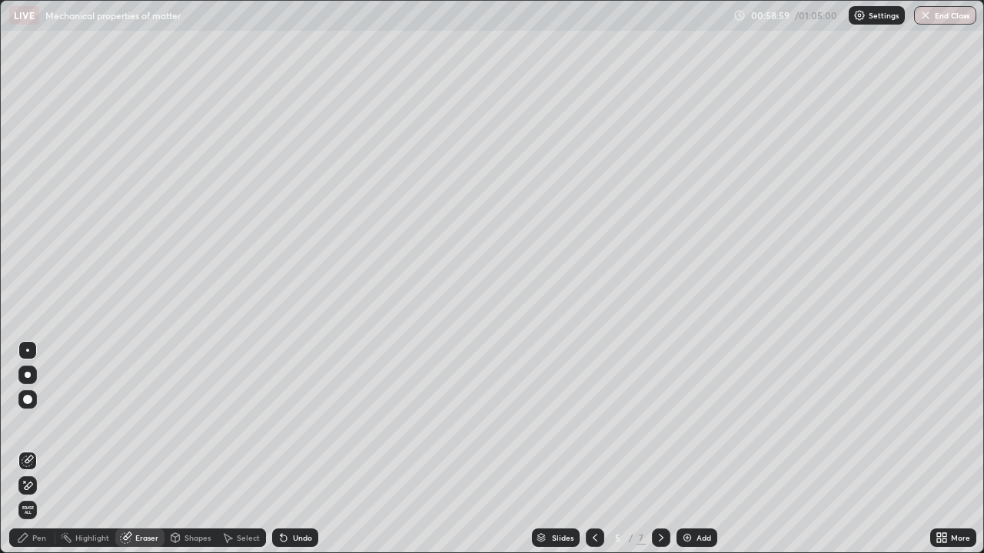
click at [36, 449] on div "Pen" at bounding box center [39, 538] width 14 height 8
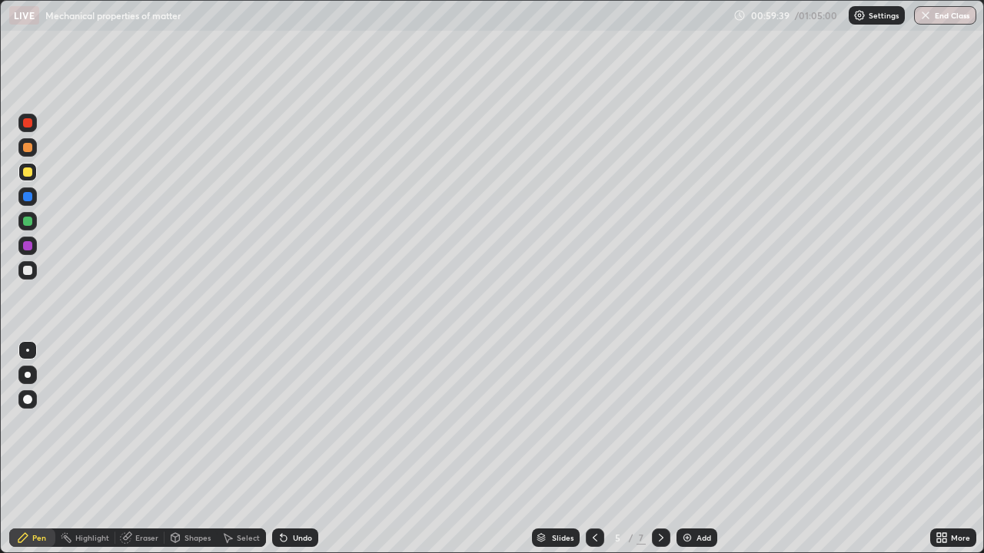
click at [302, 449] on div "Undo" at bounding box center [302, 538] width 19 height 8
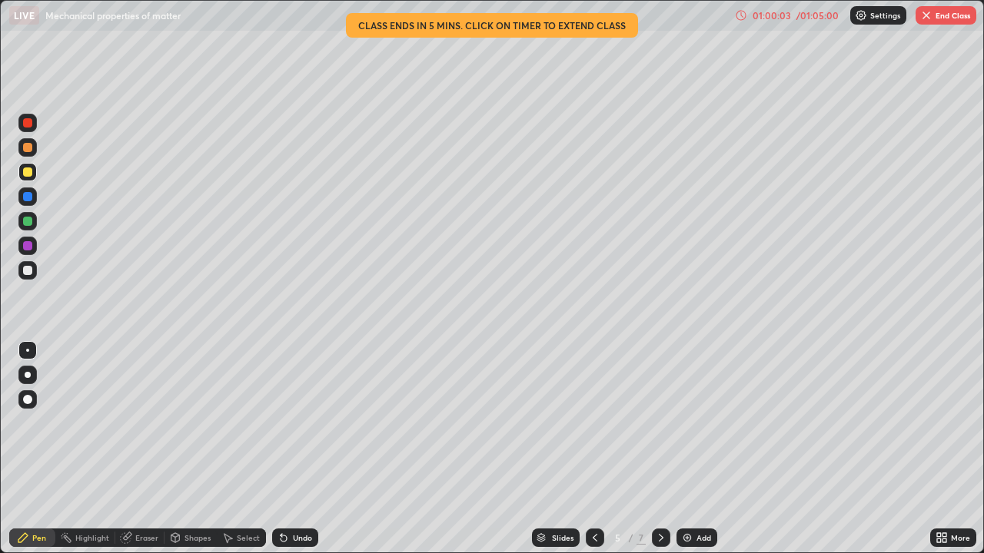
click at [148, 449] on div "Eraser" at bounding box center [146, 538] width 23 height 8
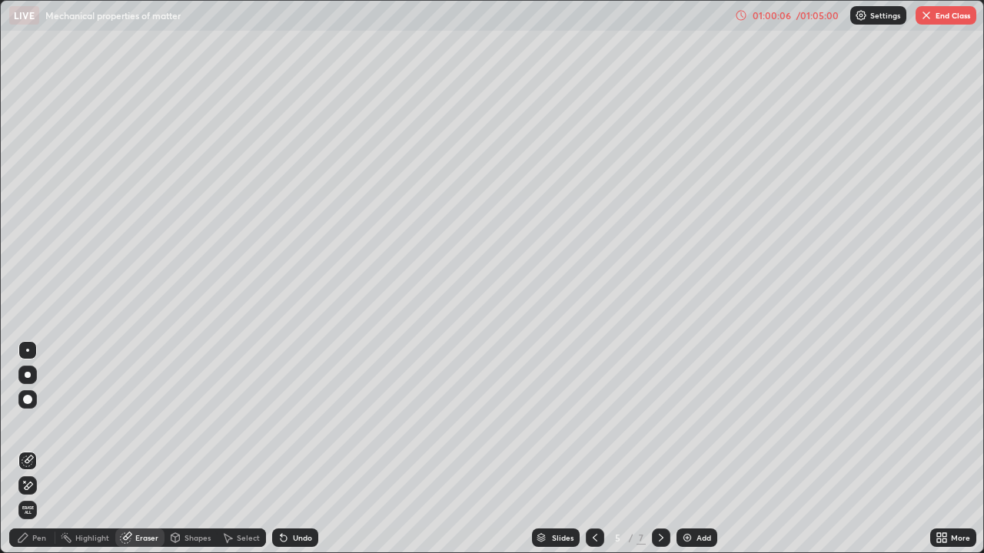
click at [46, 449] on div "Pen" at bounding box center [32, 538] width 46 height 18
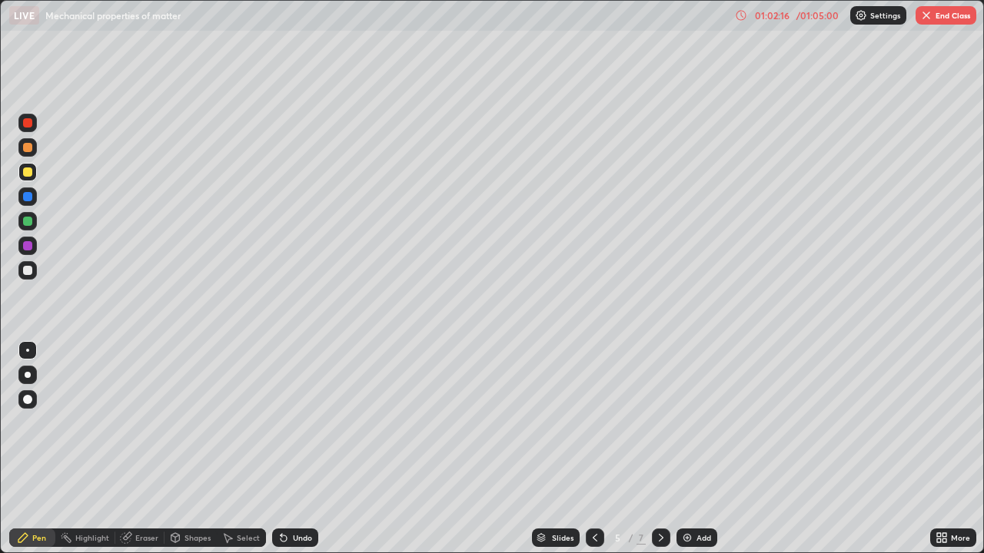
click at [243, 449] on div "Select" at bounding box center [248, 538] width 23 height 8
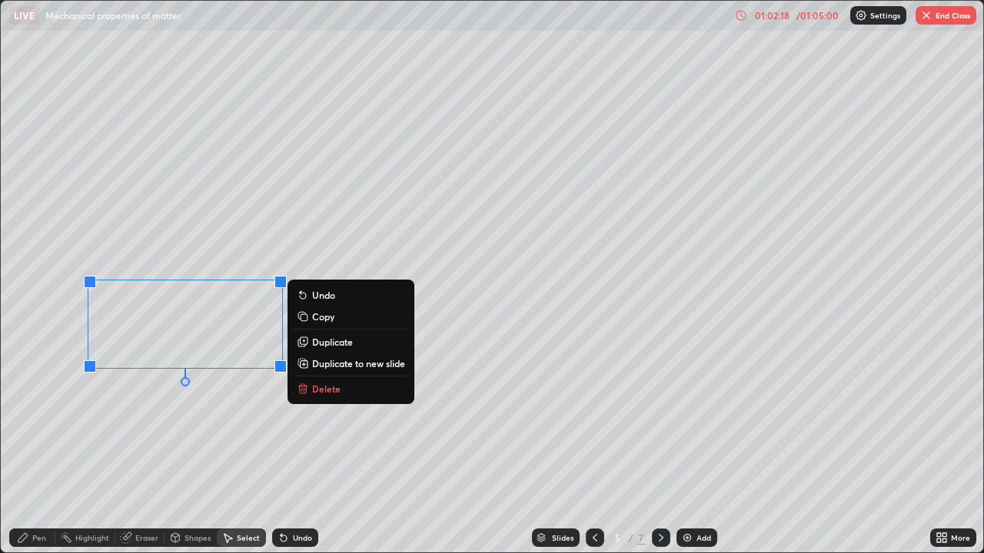
click at [329, 387] on p "Delete" at bounding box center [326, 389] width 28 height 12
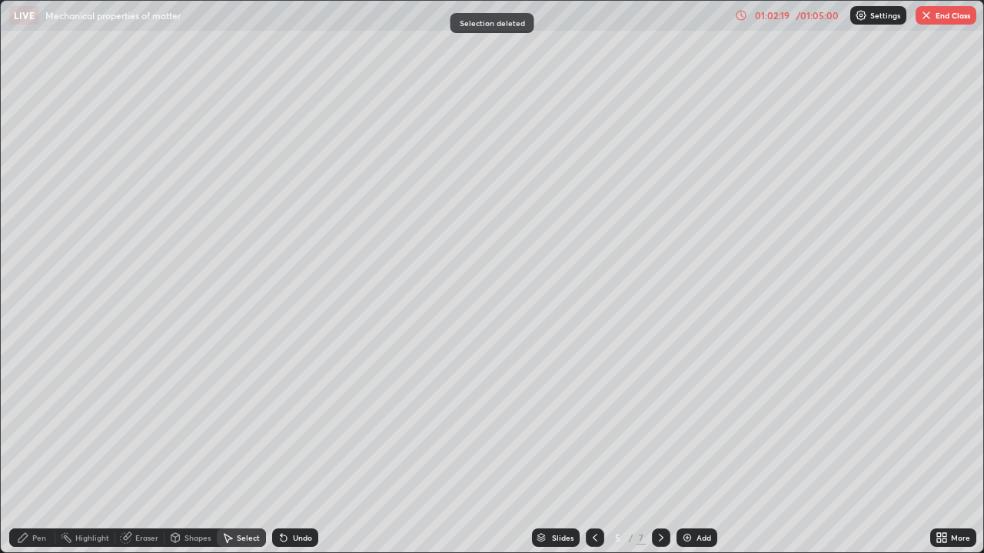
click at [38, 449] on div "Pen" at bounding box center [39, 538] width 14 height 8
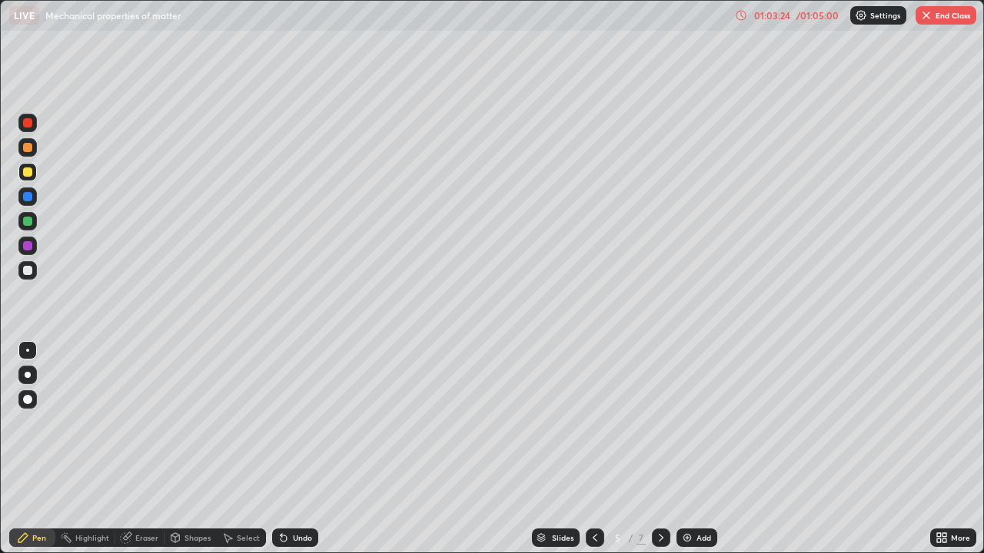
click at [138, 449] on div "Eraser" at bounding box center [146, 538] width 23 height 8
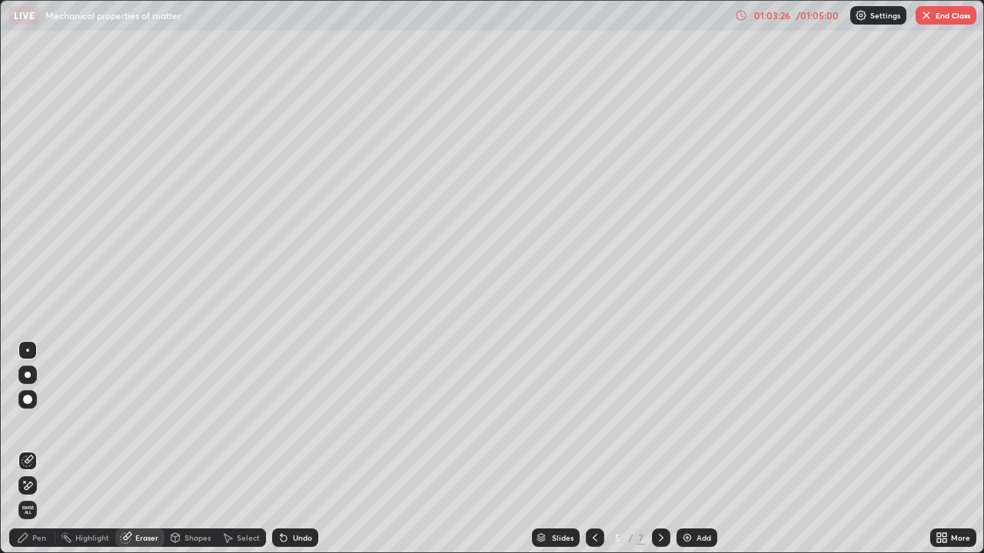
click at [34, 449] on div "Pen" at bounding box center [39, 538] width 14 height 8
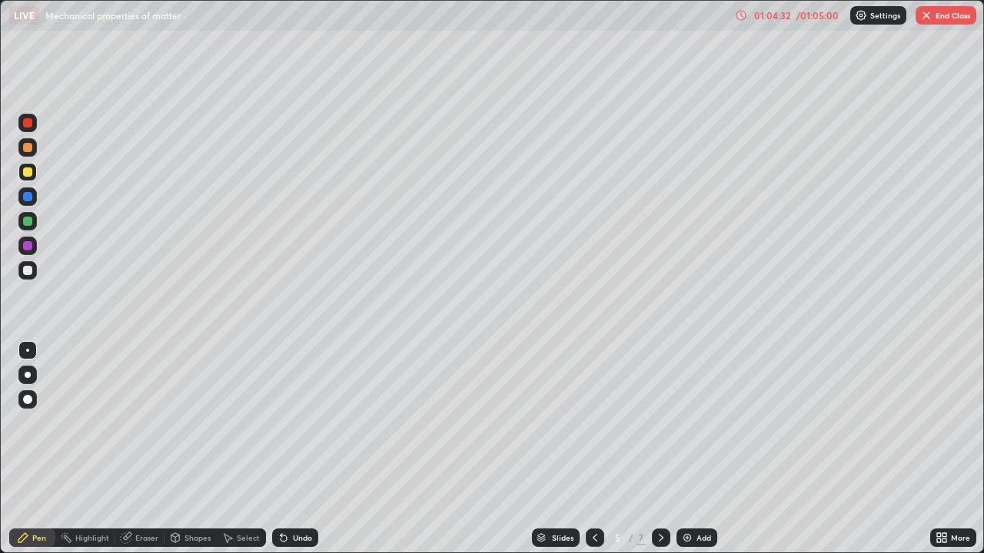
click at [0, 449] on div "Setting up your live class" at bounding box center [492, 276] width 984 height 553
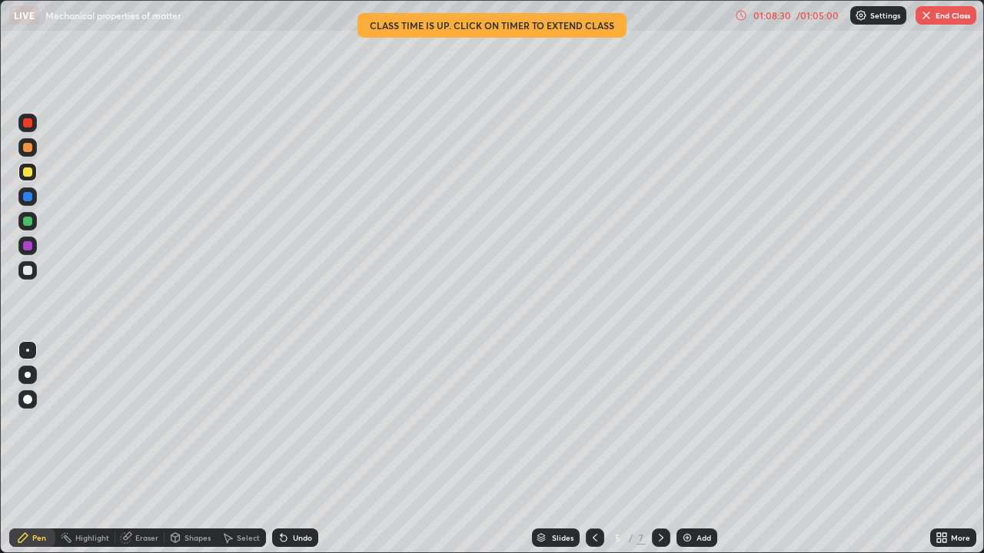
click at [954, 10] on button "End Class" at bounding box center [946, 15] width 61 height 18
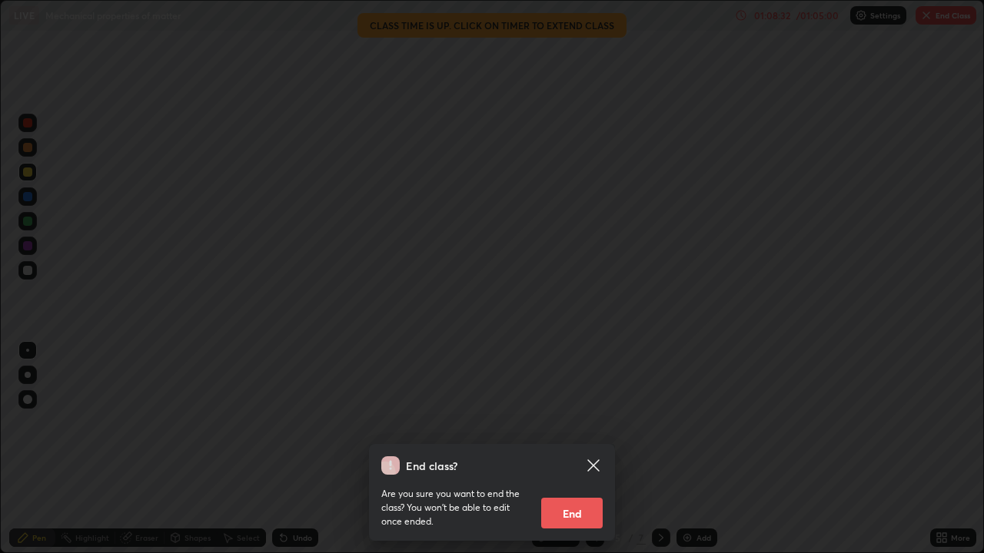
click at [590, 449] on button "End" at bounding box center [571, 513] width 61 height 31
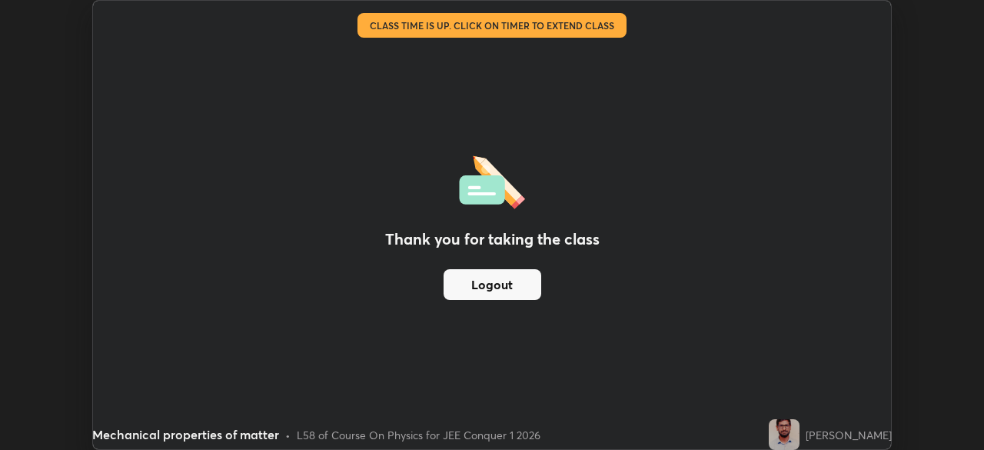
scroll to position [76420, 75886]
